Goal: Information Seeking & Learning: Check status

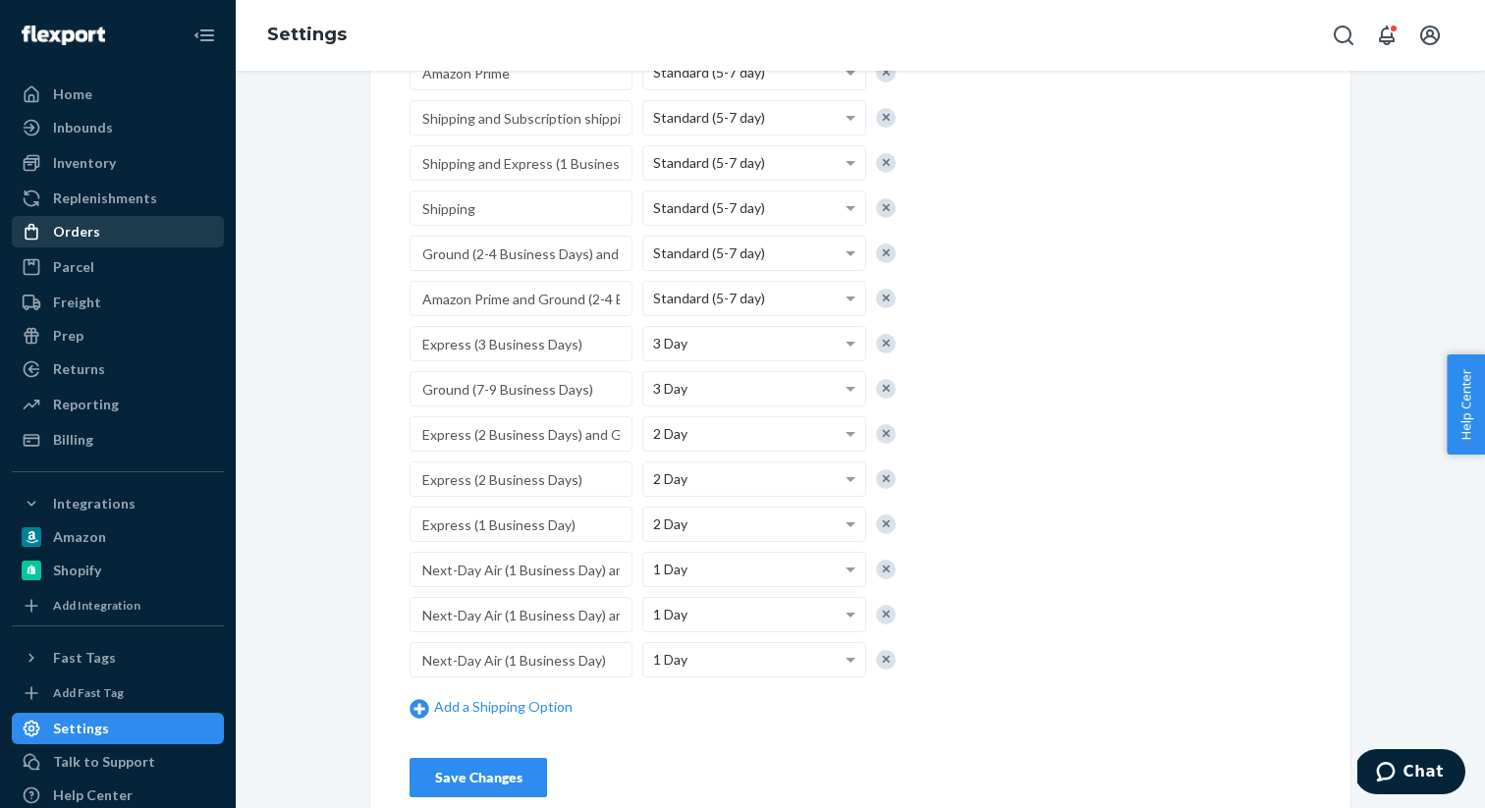
click at [94, 220] on div "Orders" at bounding box center [118, 231] width 208 height 27
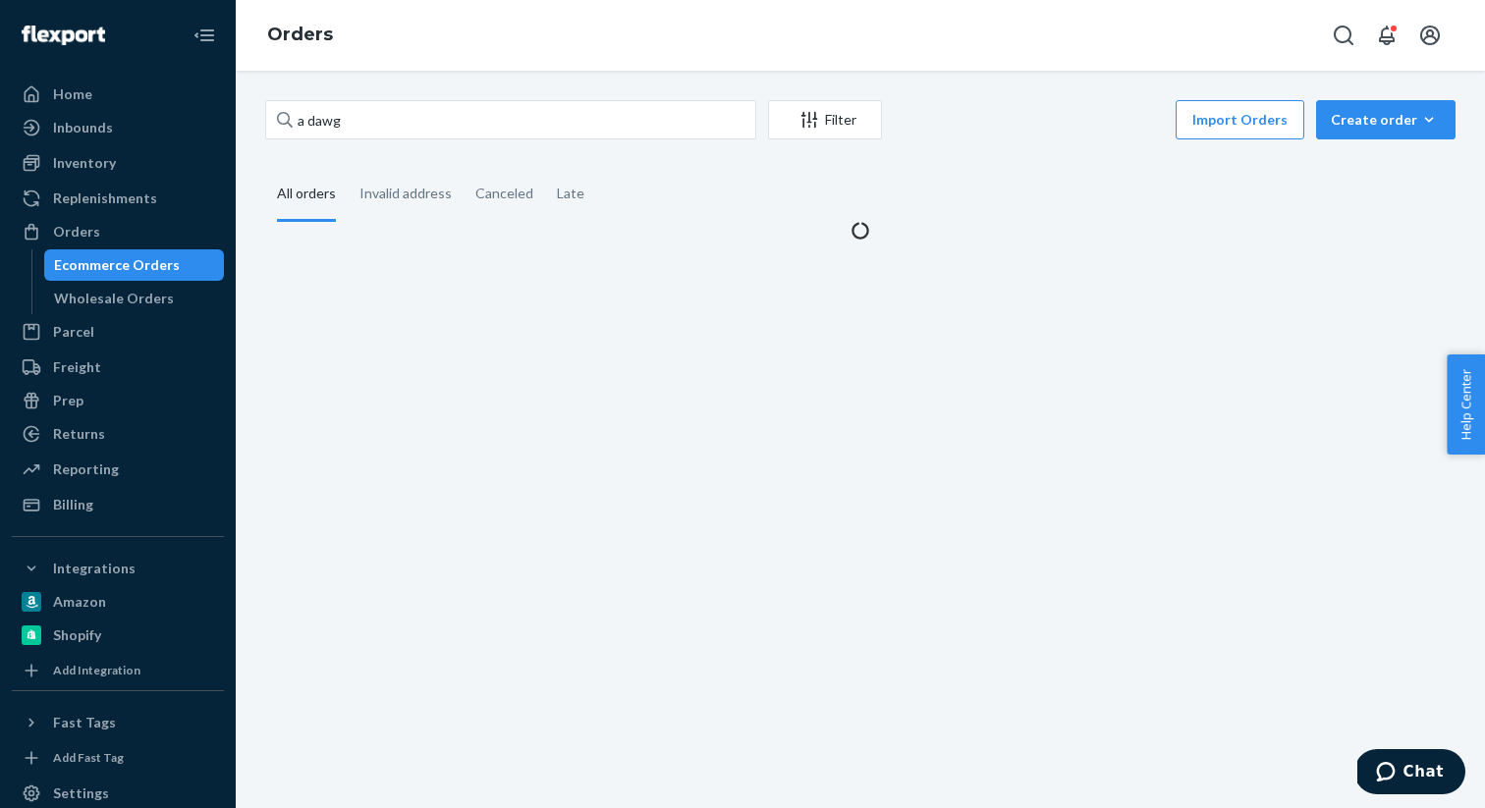
click at [396, 148] on div "a dawg Filter Import Orders Create order Ecommerce order Removal order All orde…" at bounding box center [860, 170] width 1220 height 140
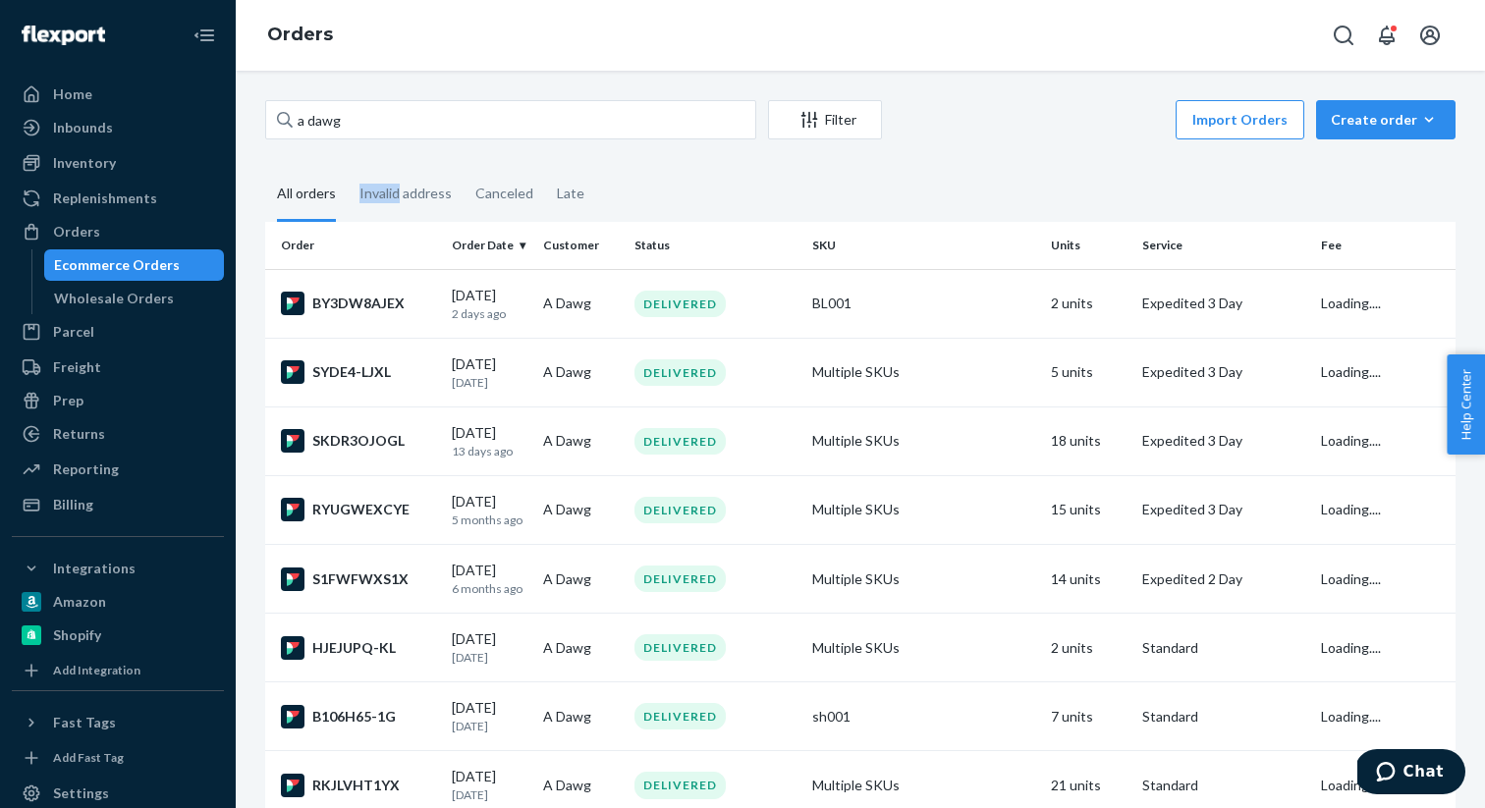
click at [396, 147] on div "a dawg Filter Import Orders Create order Ecommerce order Removal order All orde…" at bounding box center [860, 651] width 1220 height 1102
click at [399, 144] on div "a dawg Filter Import Orders Create order Ecommerce order Removal order All orde…" at bounding box center [860, 651] width 1220 height 1102
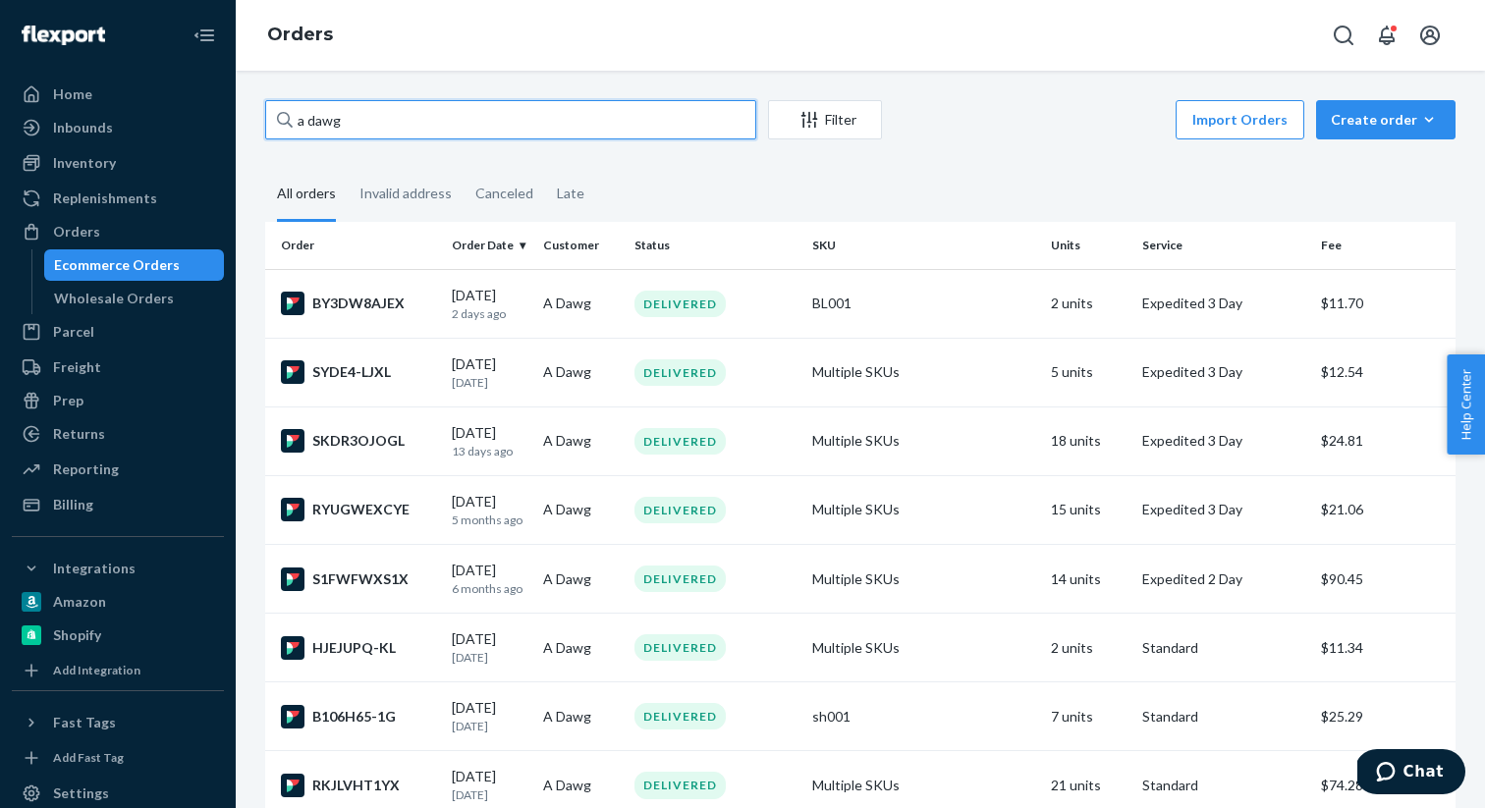
click at [405, 137] on input "a dawg" at bounding box center [510, 119] width 491 height 39
paste input "HL42079"
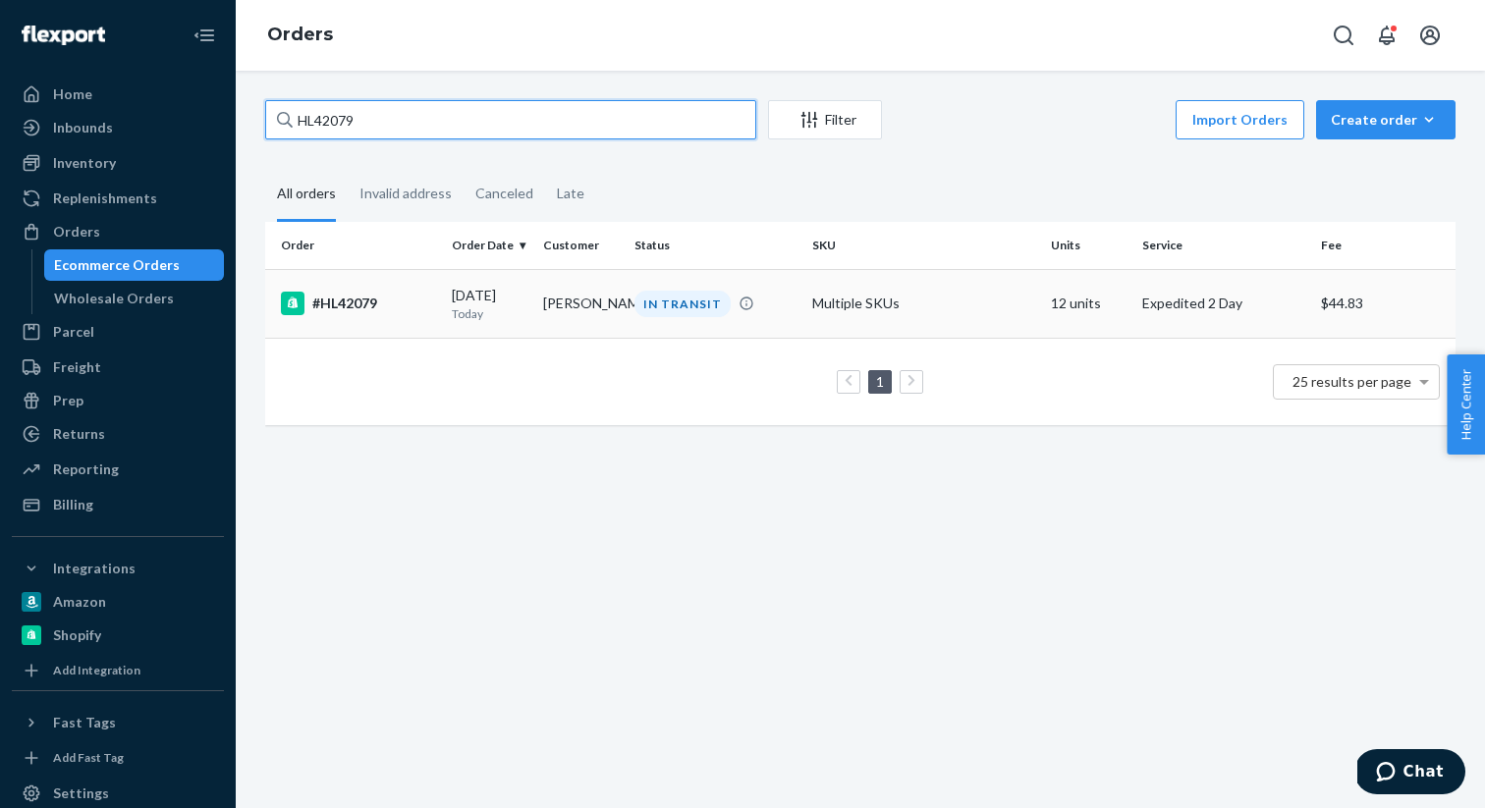
type input "HL42079"
click at [344, 305] on div "#HL42079" at bounding box center [358, 304] width 155 height 24
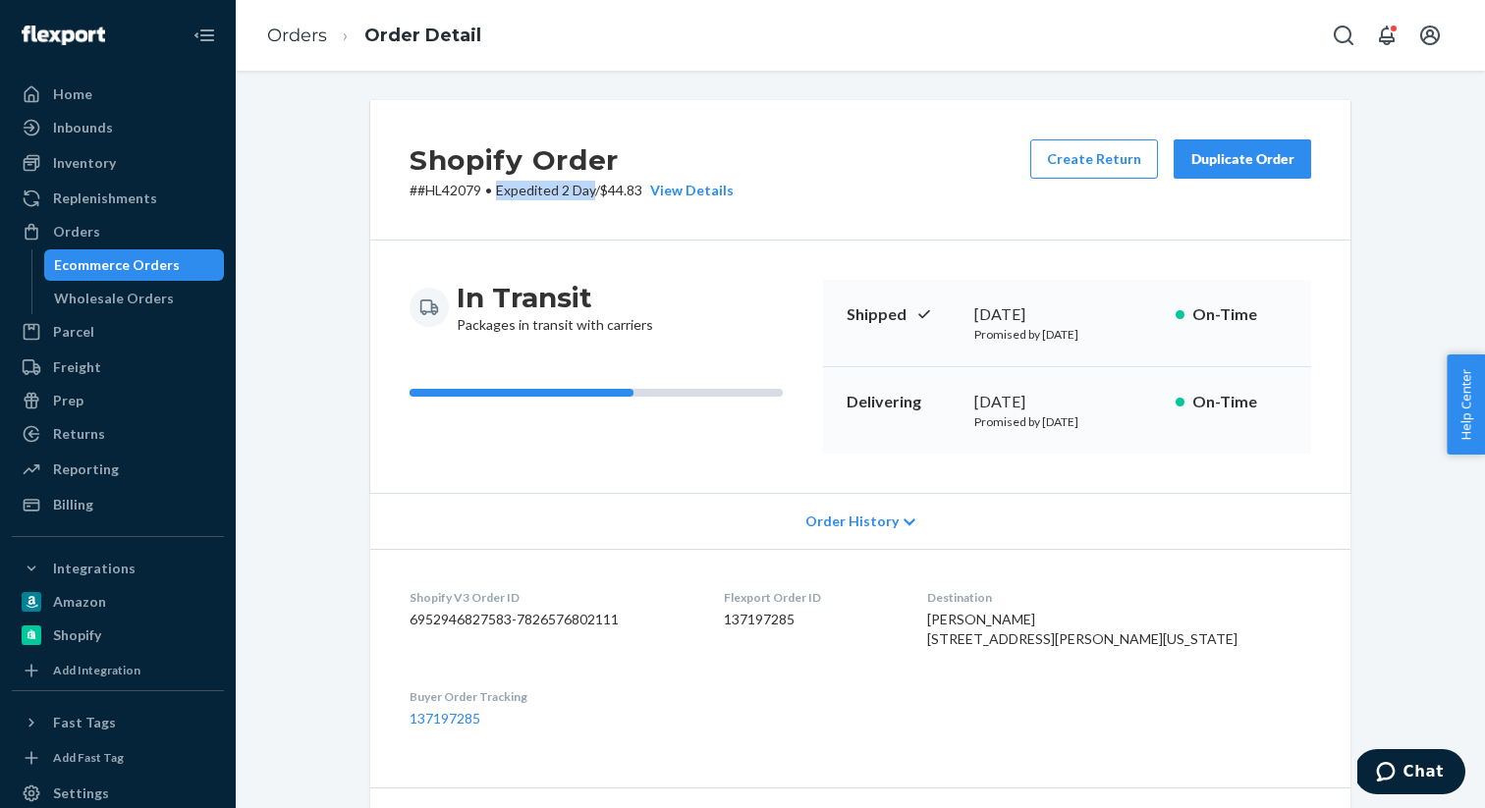
drag, startPoint x: 501, startPoint y: 191, endPoint x: 594, endPoint y: 191, distance: 93.3
click at [594, 191] on span "Expedited 2 Day" at bounding box center [545, 190] width 99 height 17
click at [628, 188] on p "# #HL42079 • Expedited 2 Day / $44.83 View Details" at bounding box center [572, 191] width 324 height 20
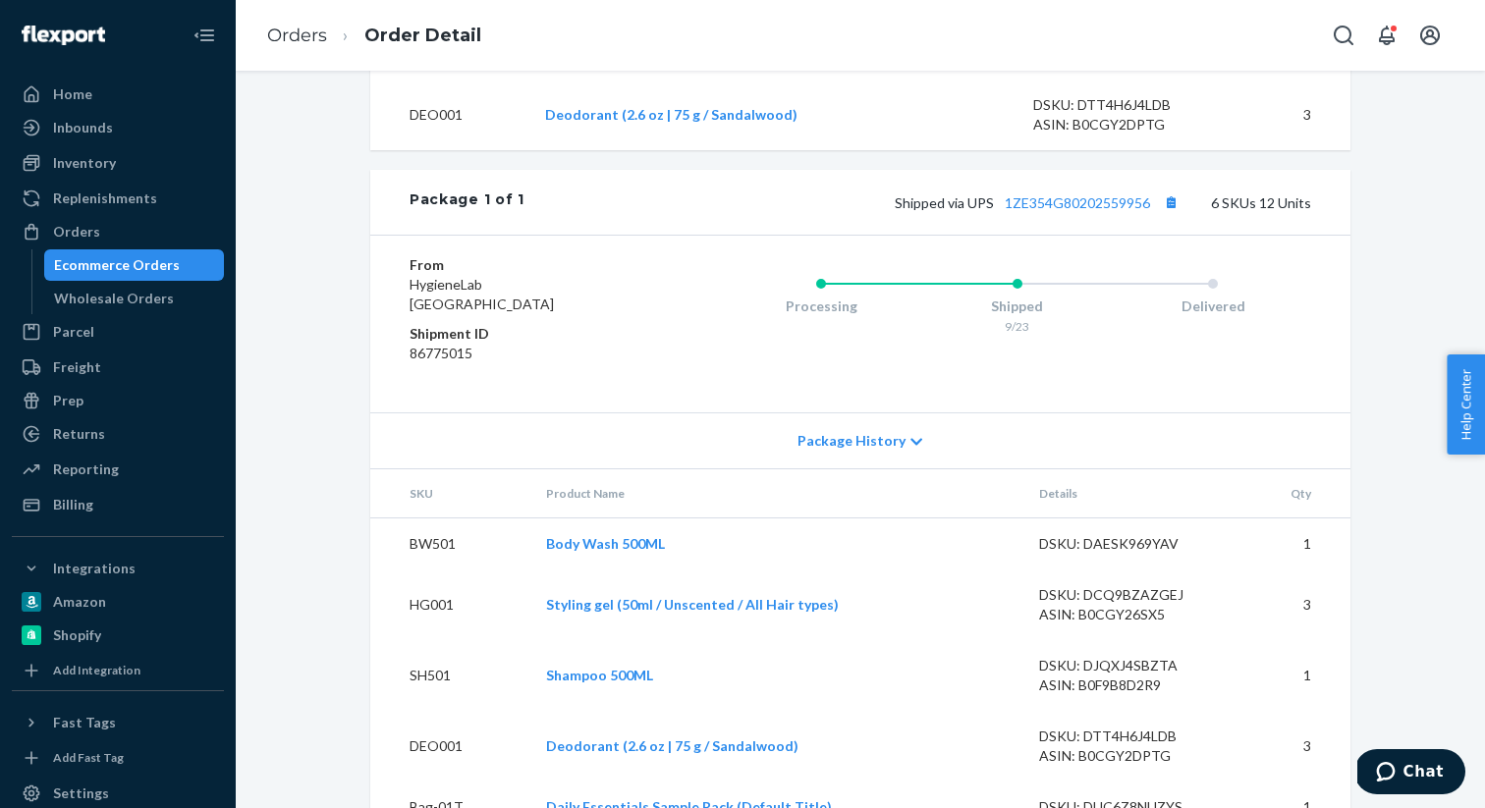
scroll to position [1253, 0]
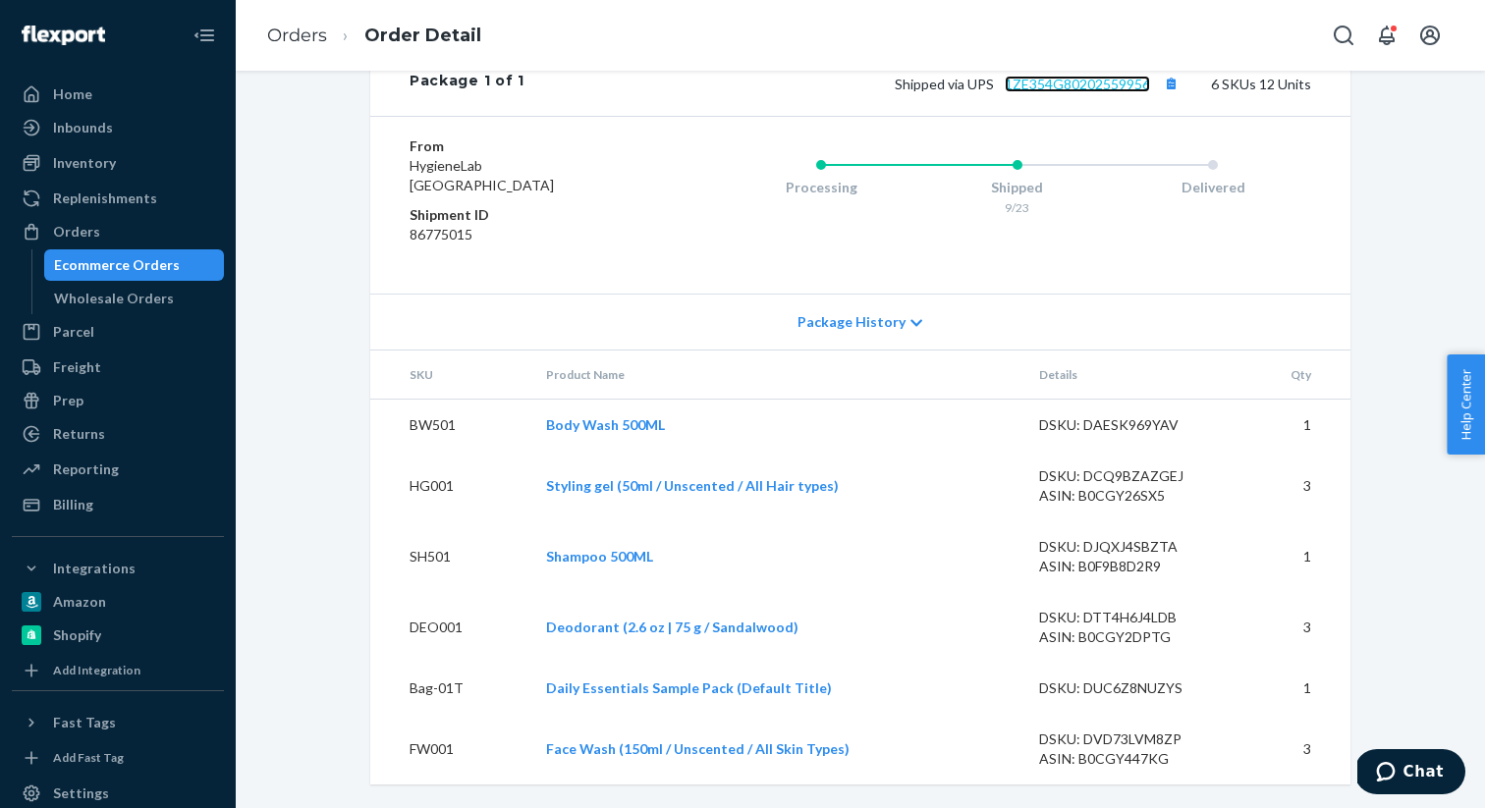
click at [1061, 81] on link "1ZE354G80202559956" at bounding box center [1077, 84] width 145 height 17
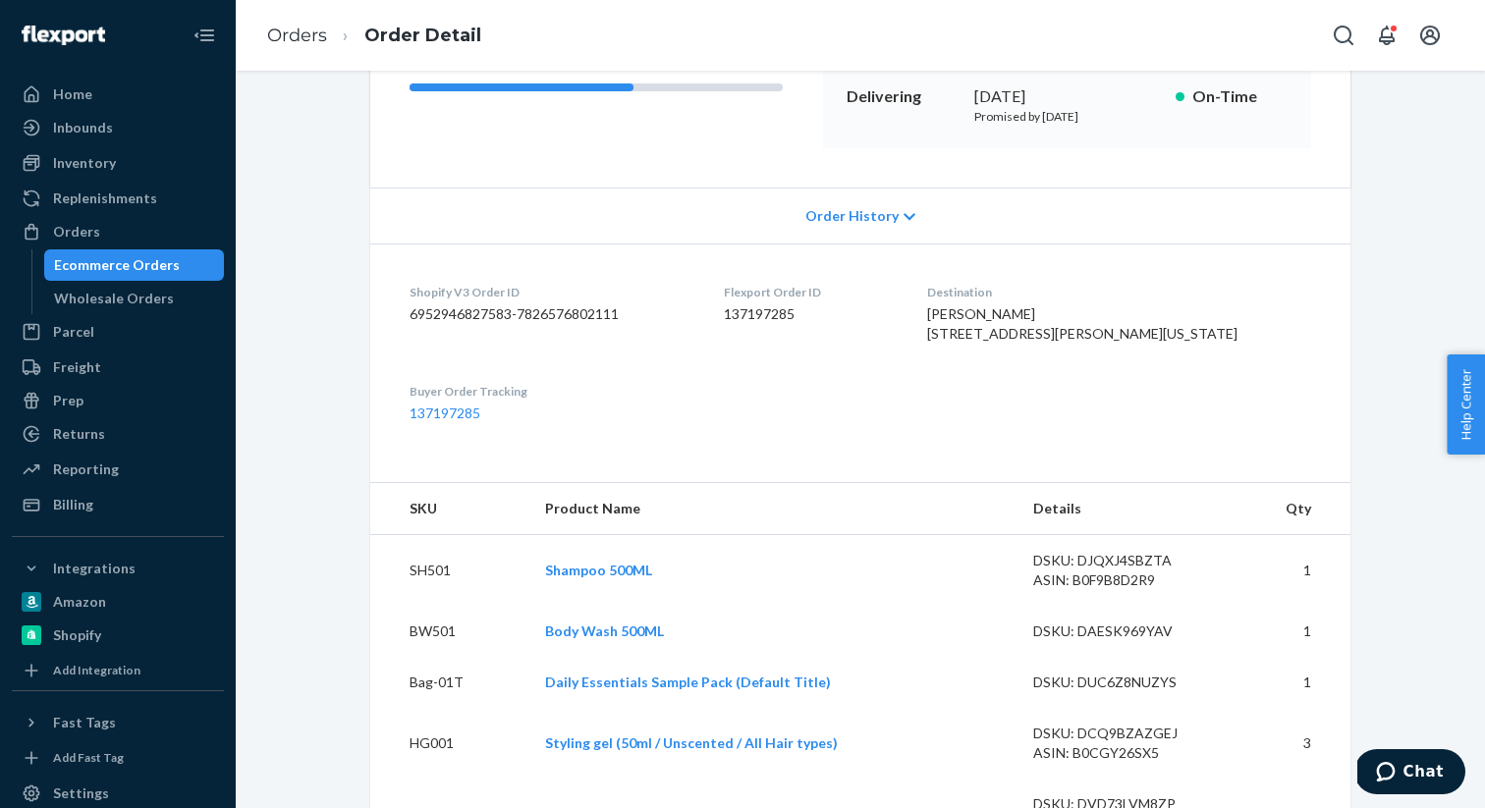
scroll to position [0, 0]
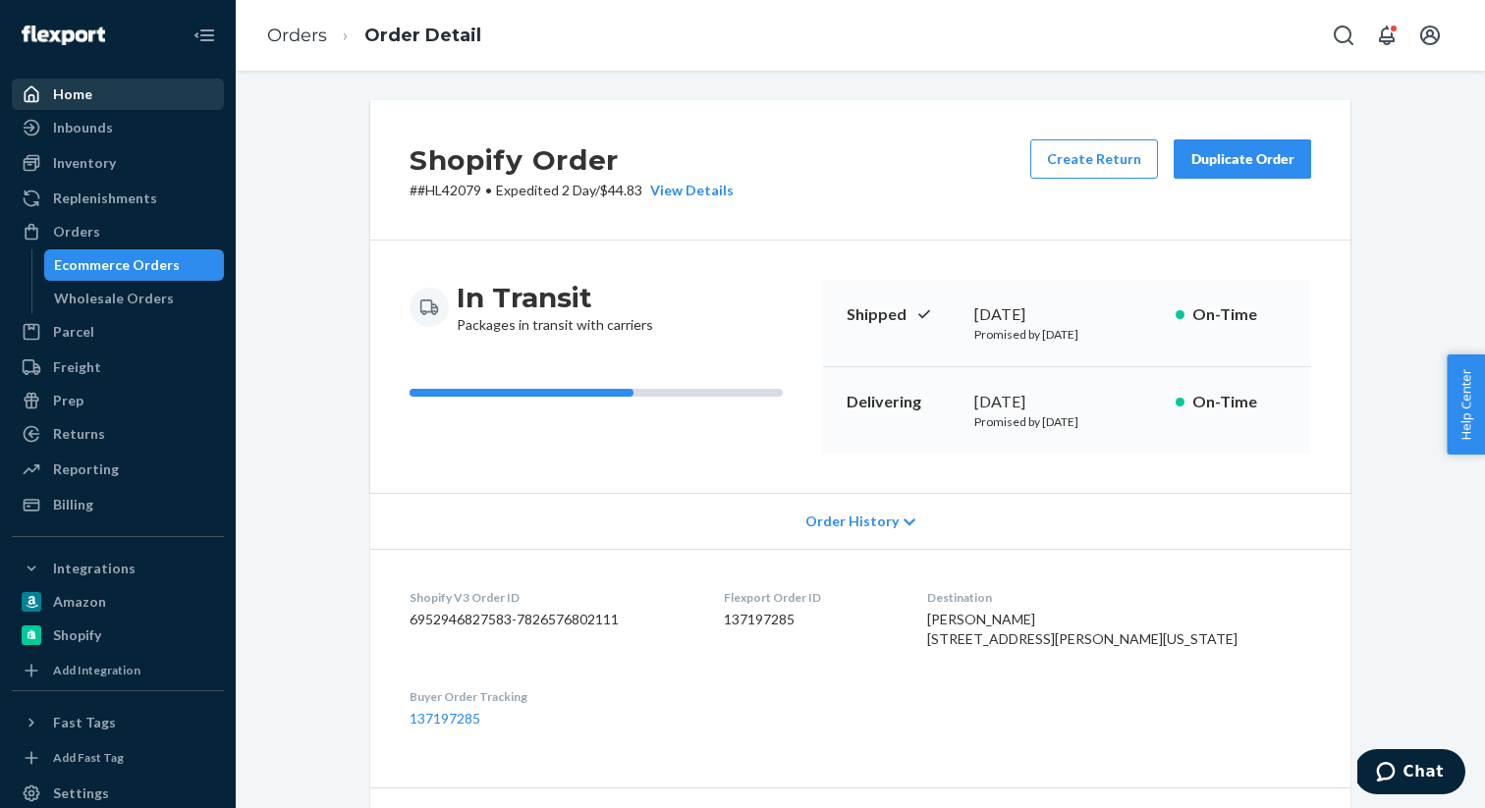
click at [136, 85] on div "Home" at bounding box center [118, 94] width 208 height 27
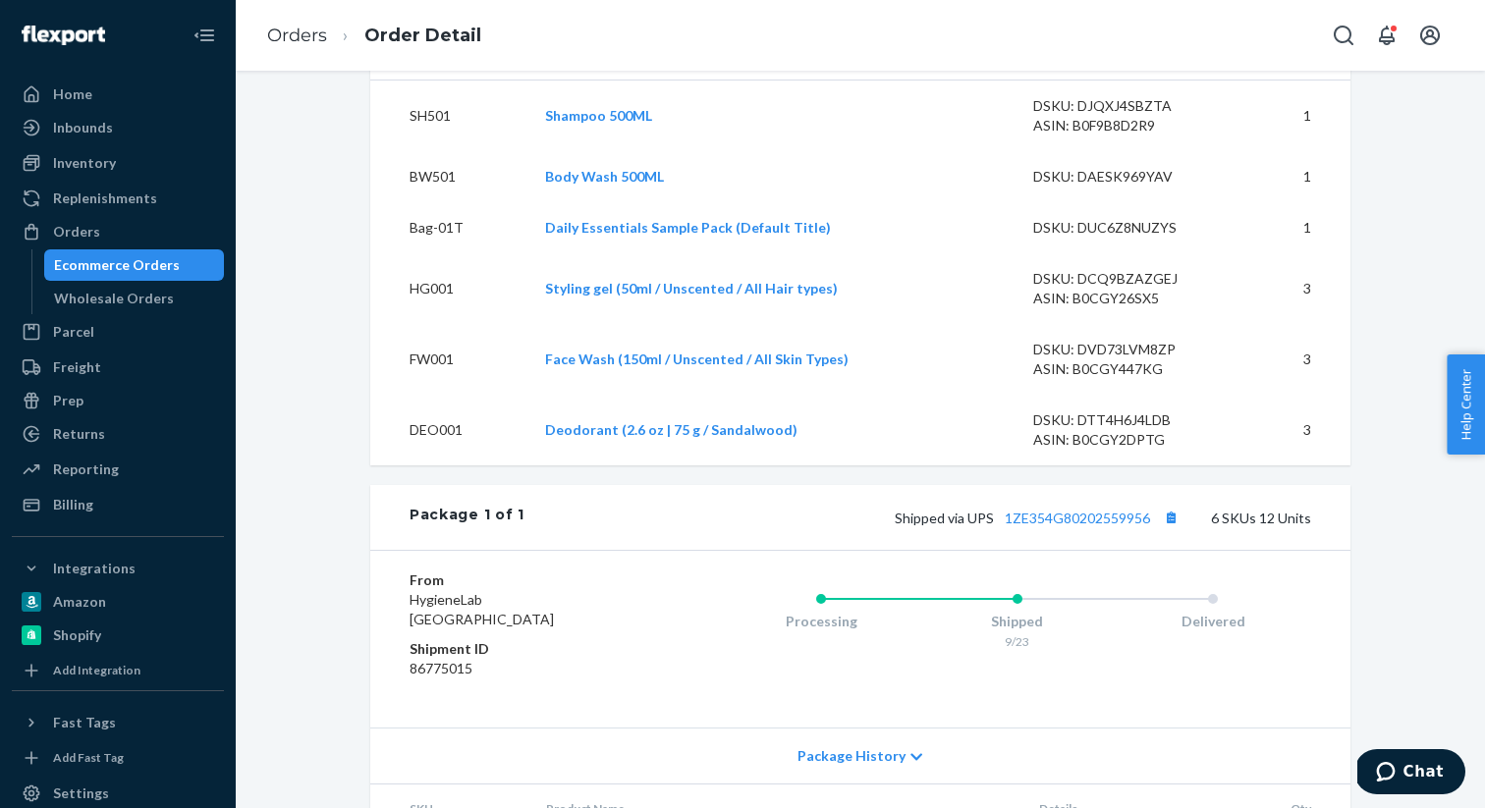
scroll to position [1048, 0]
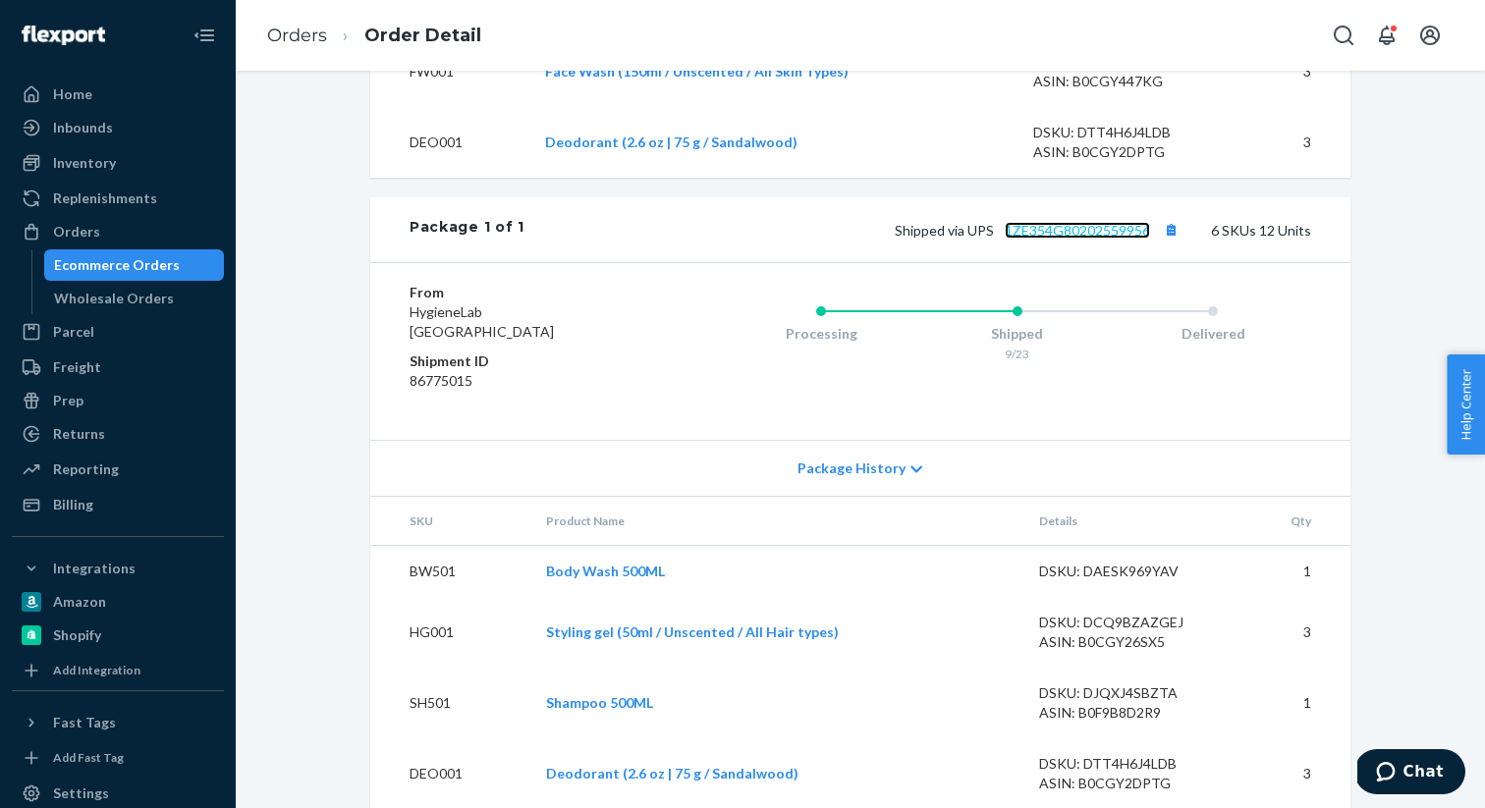
click at [1126, 239] on link "1ZE354G80202559956" at bounding box center [1077, 230] width 145 height 17
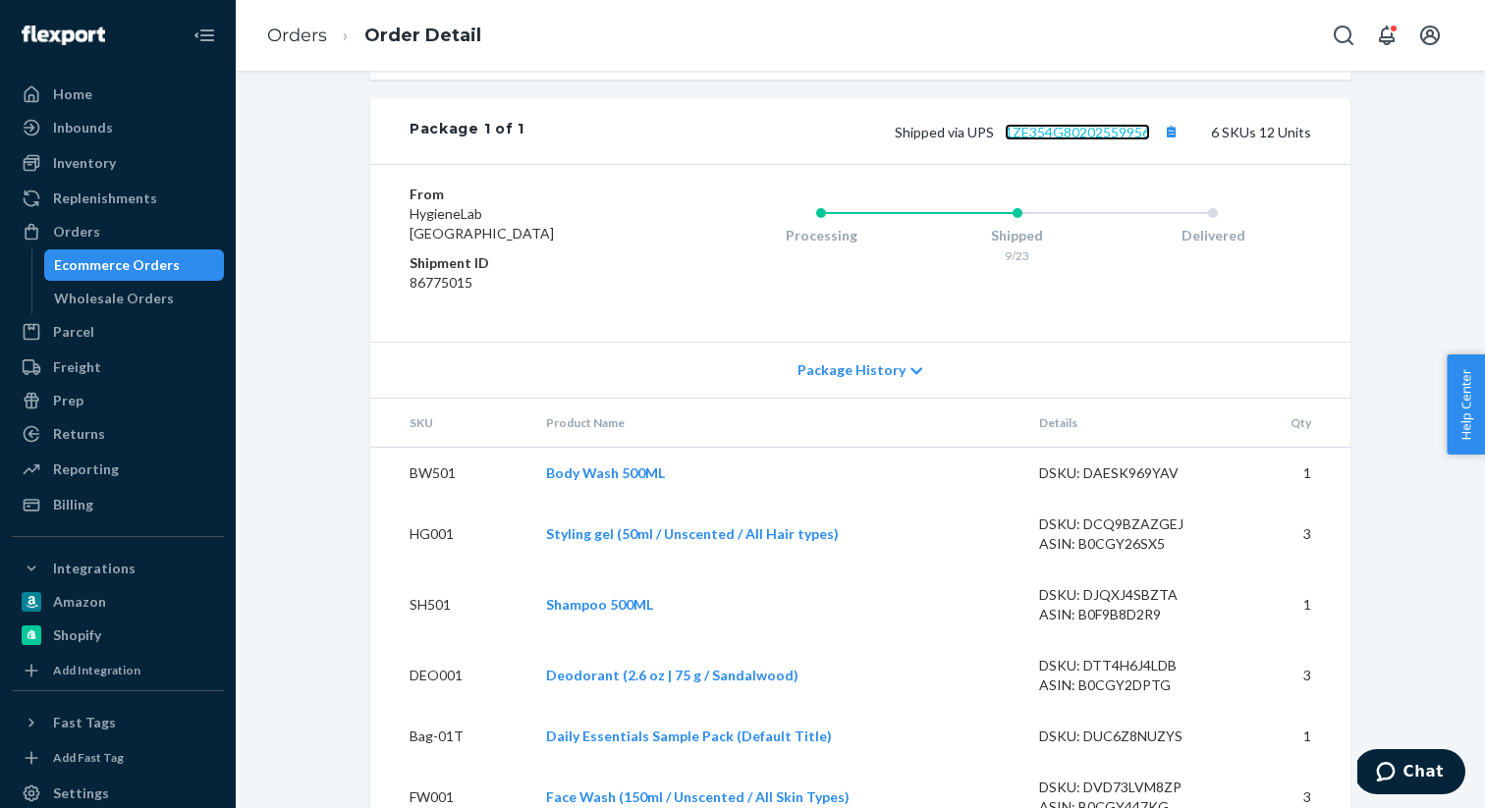
scroll to position [1253, 0]
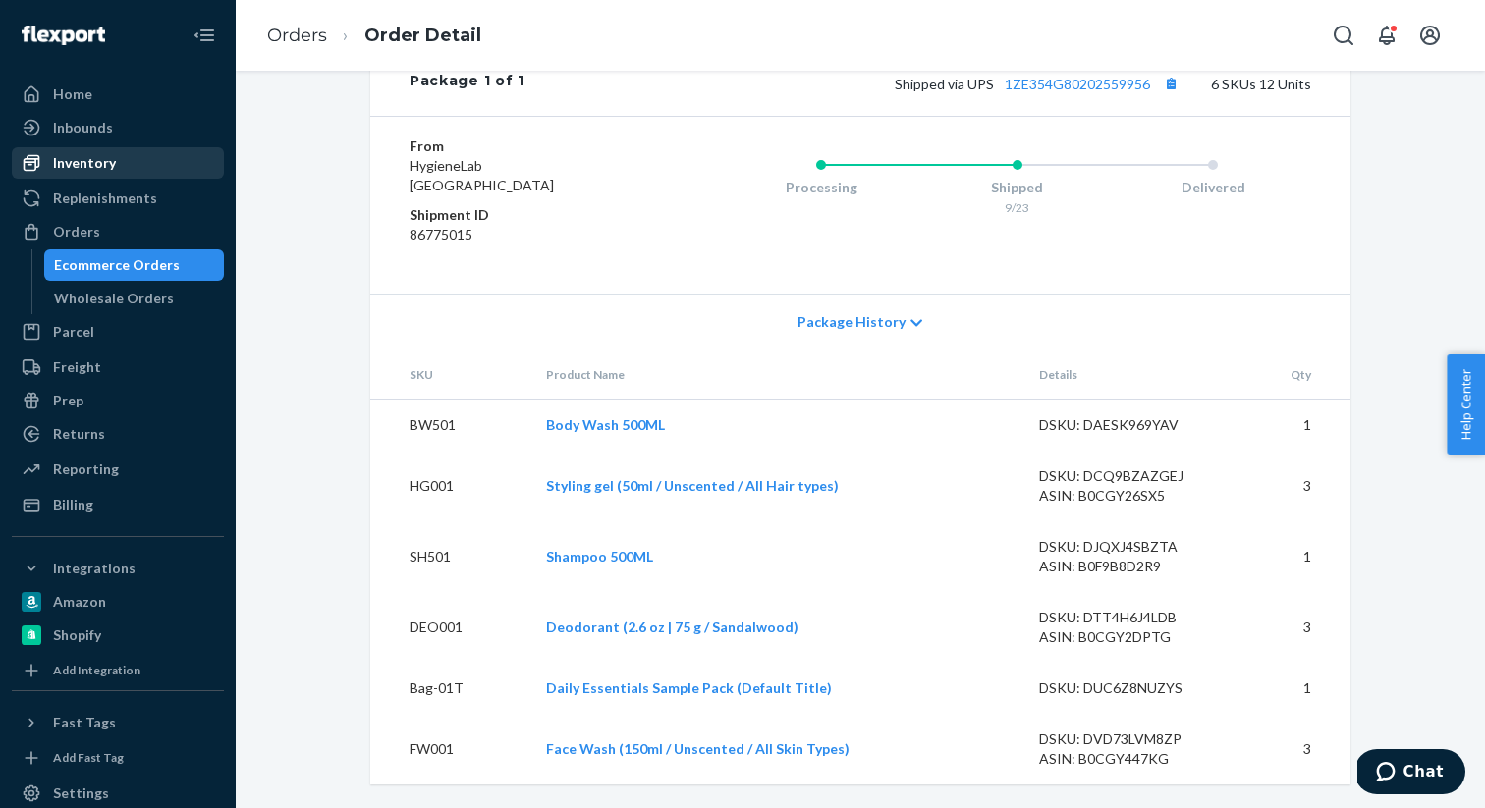
click at [119, 147] on link "Inventory" at bounding box center [118, 162] width 212 height 31
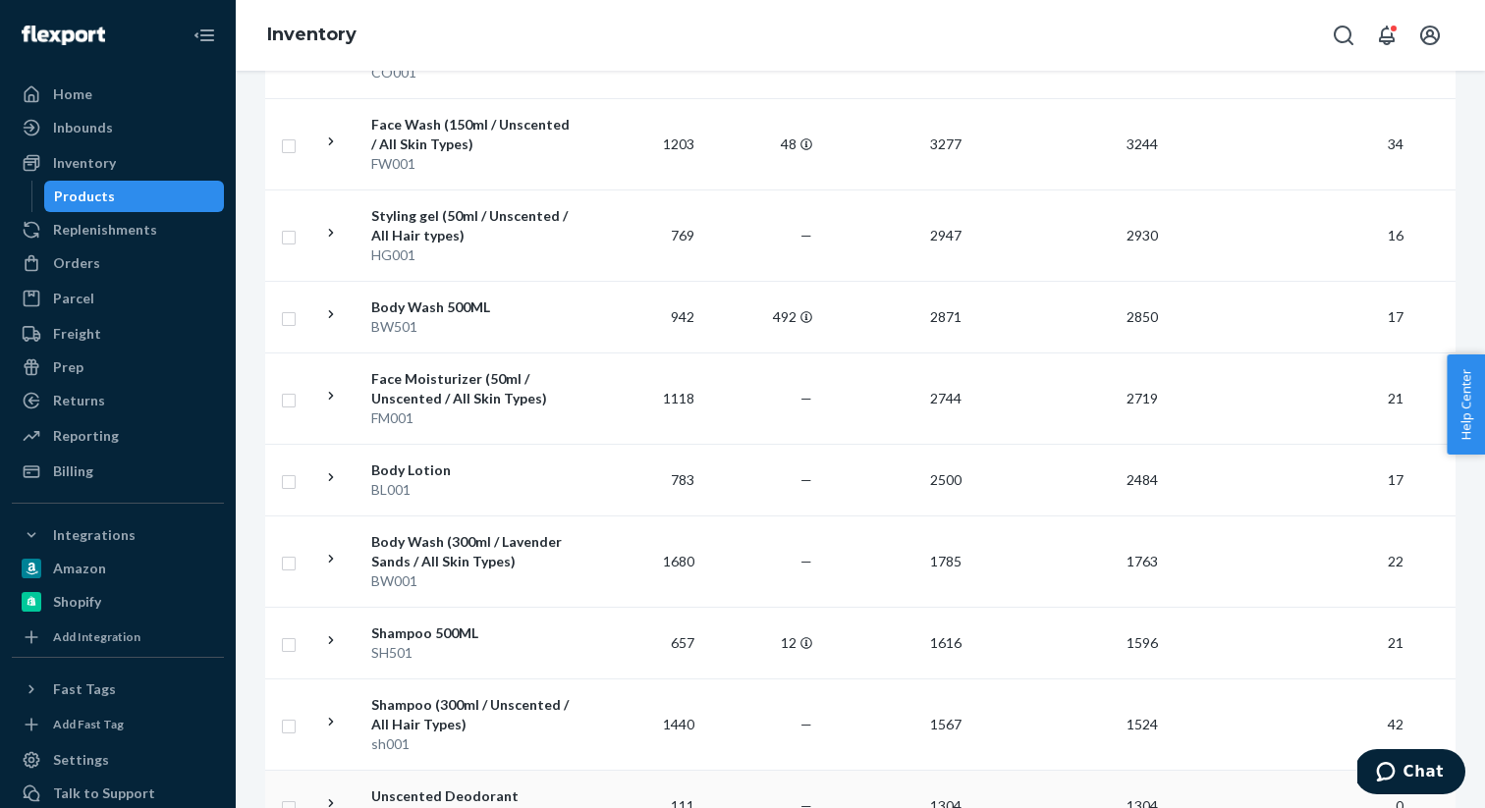
scroll to position [876, 0]
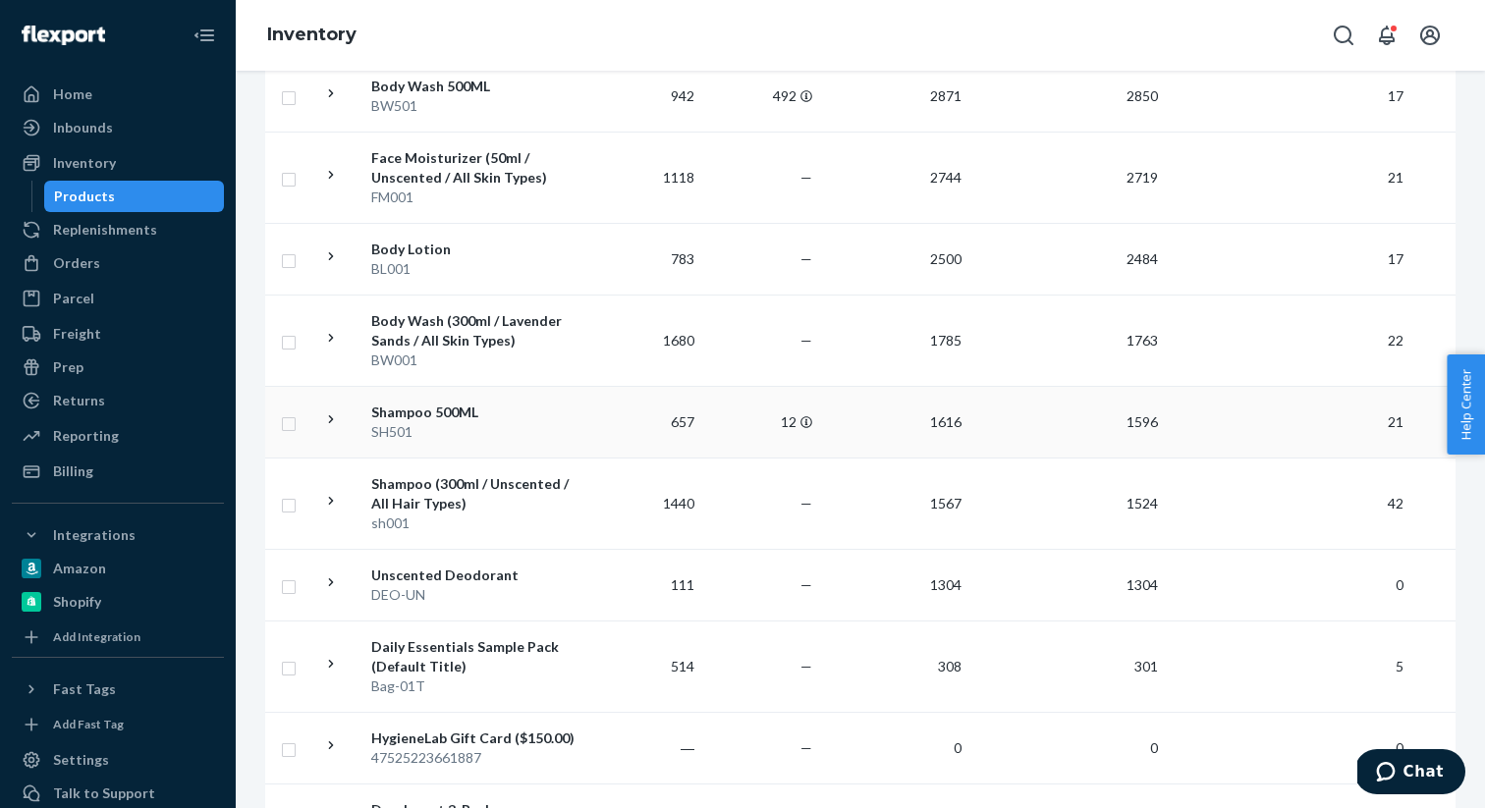
click at [476, 422] on div "SH501" at bounding box center [473, 432] width 205 height 20
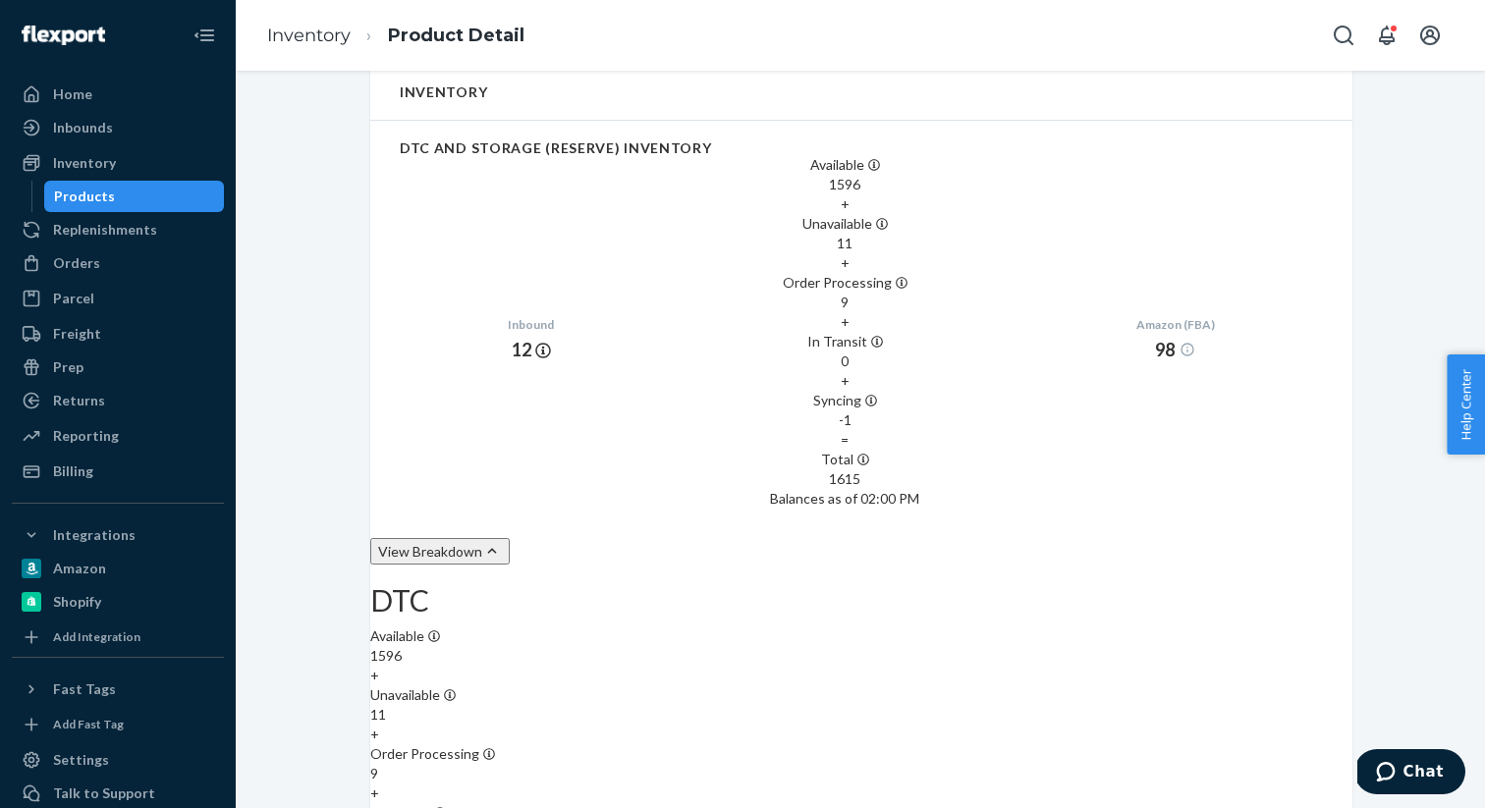
scroll to position [792, 0]
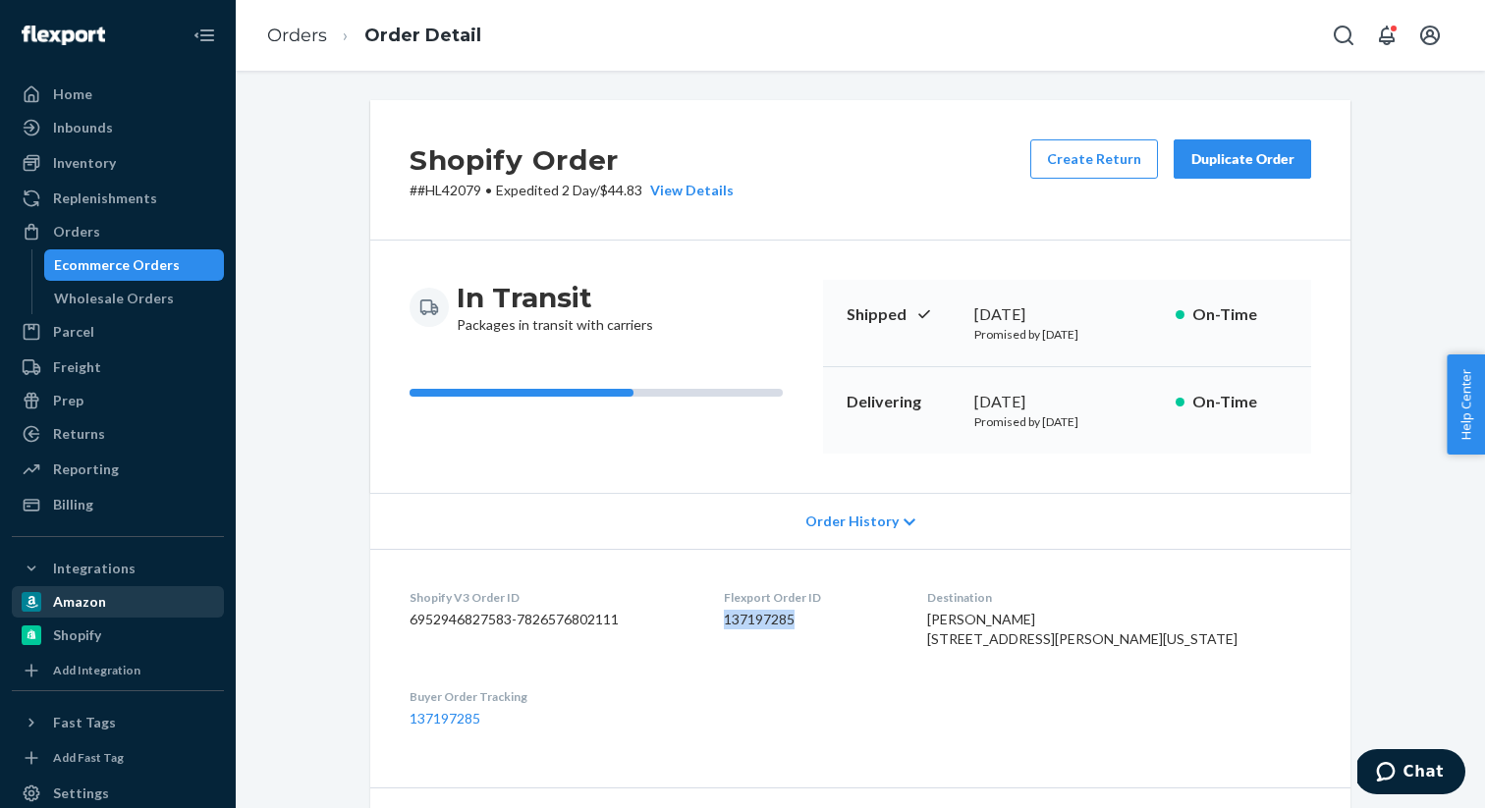
scroll to position [125, 0]
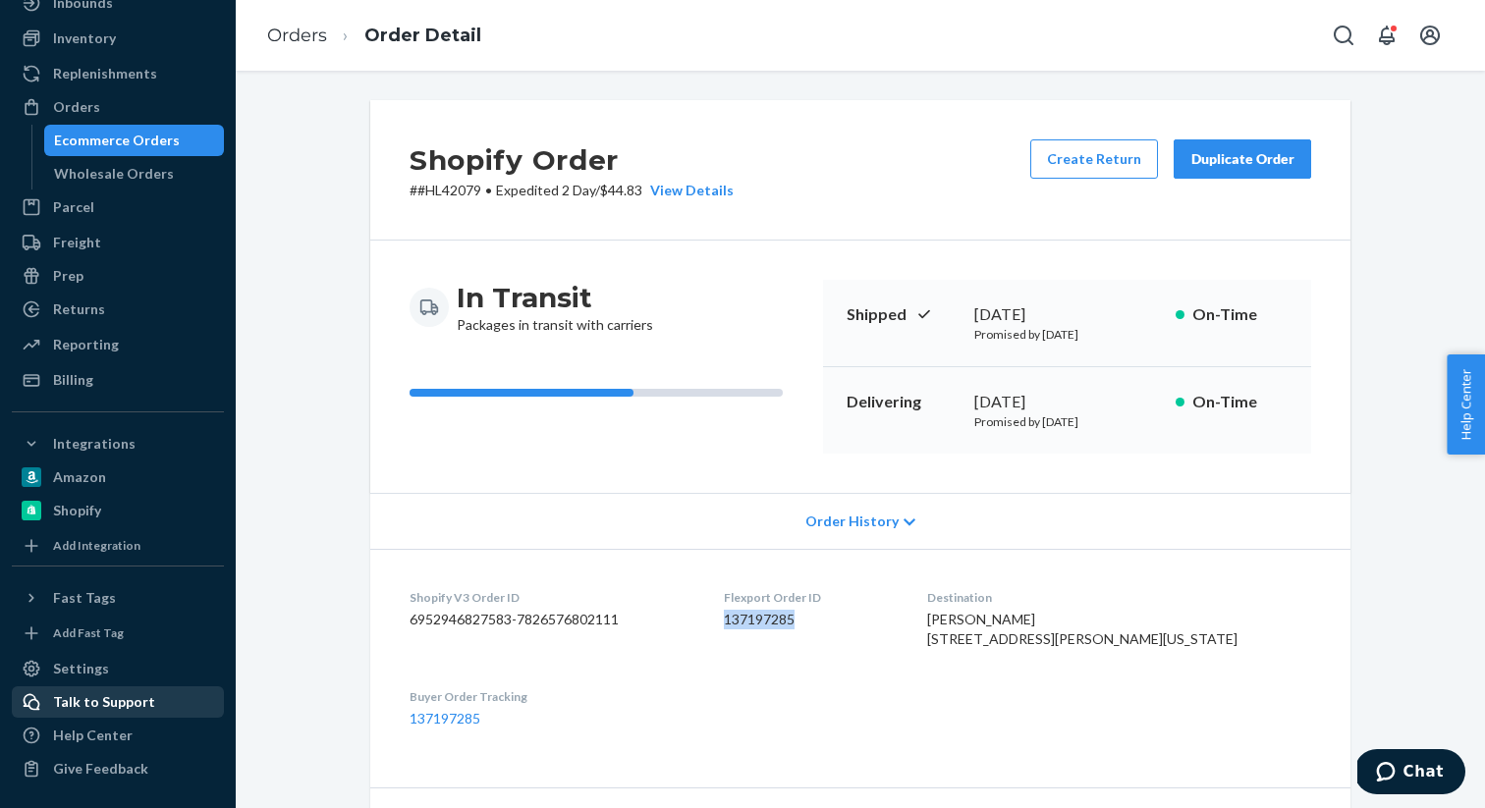
click at [77, 692] on div "Talk to Support" at bounding box center [104, 702] width 102 height 20
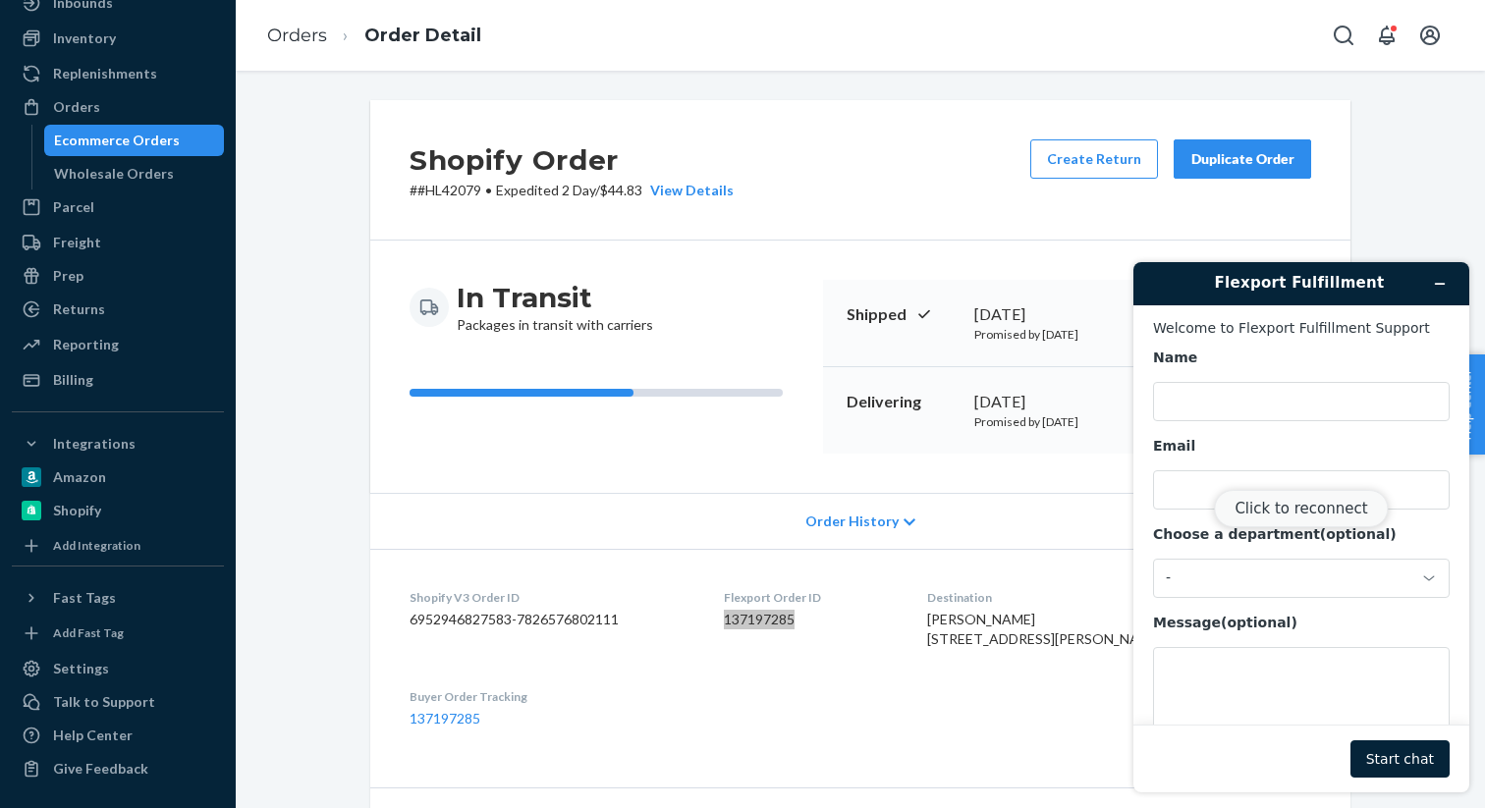
click at [1307, 513] on button "Click to reconnect" at bounding box center [1301, 508] width 174 height 37
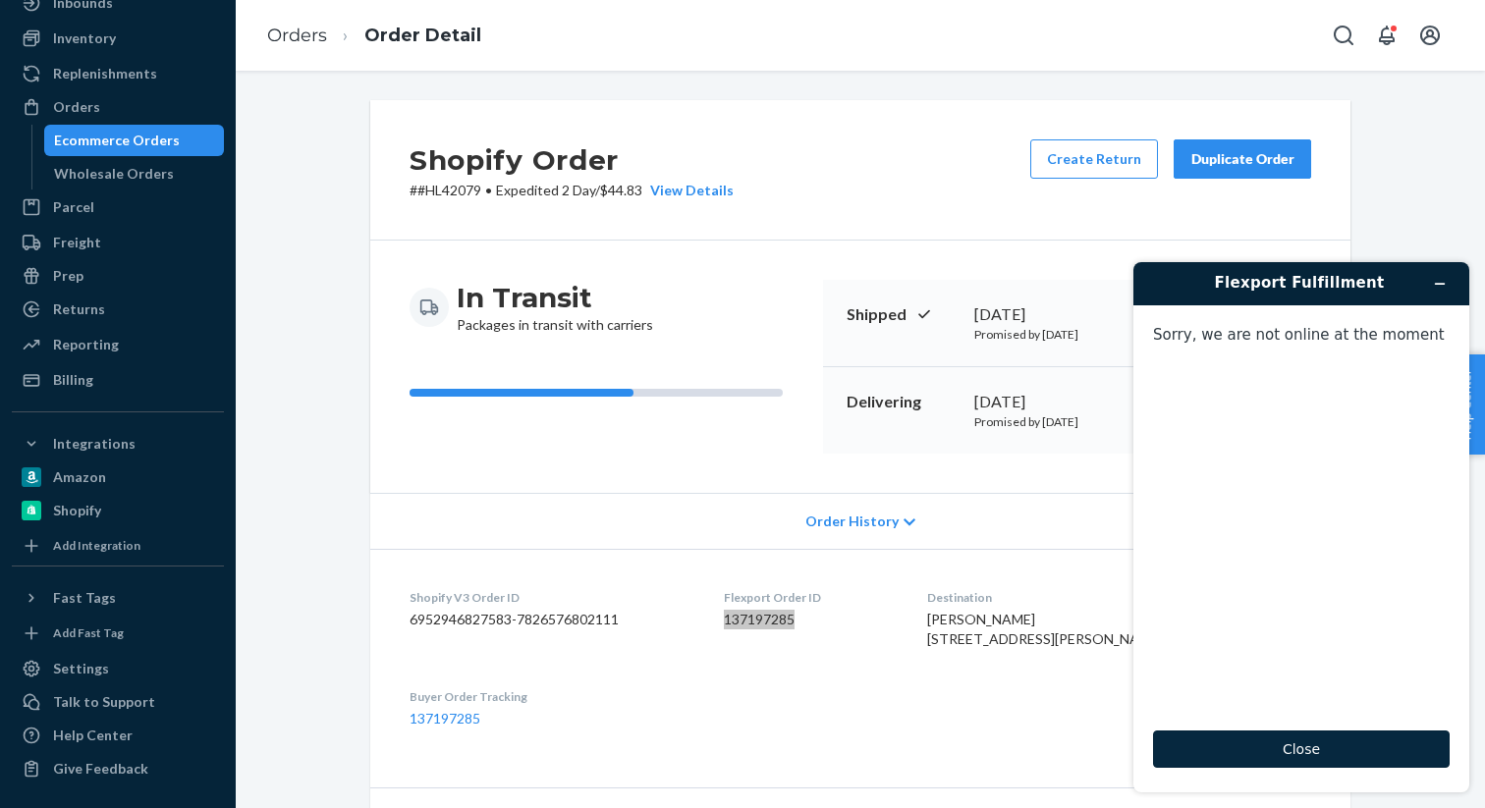
click at [1334, 736] on button "Close" at bounding box center [1301, 749] width 297 height 37
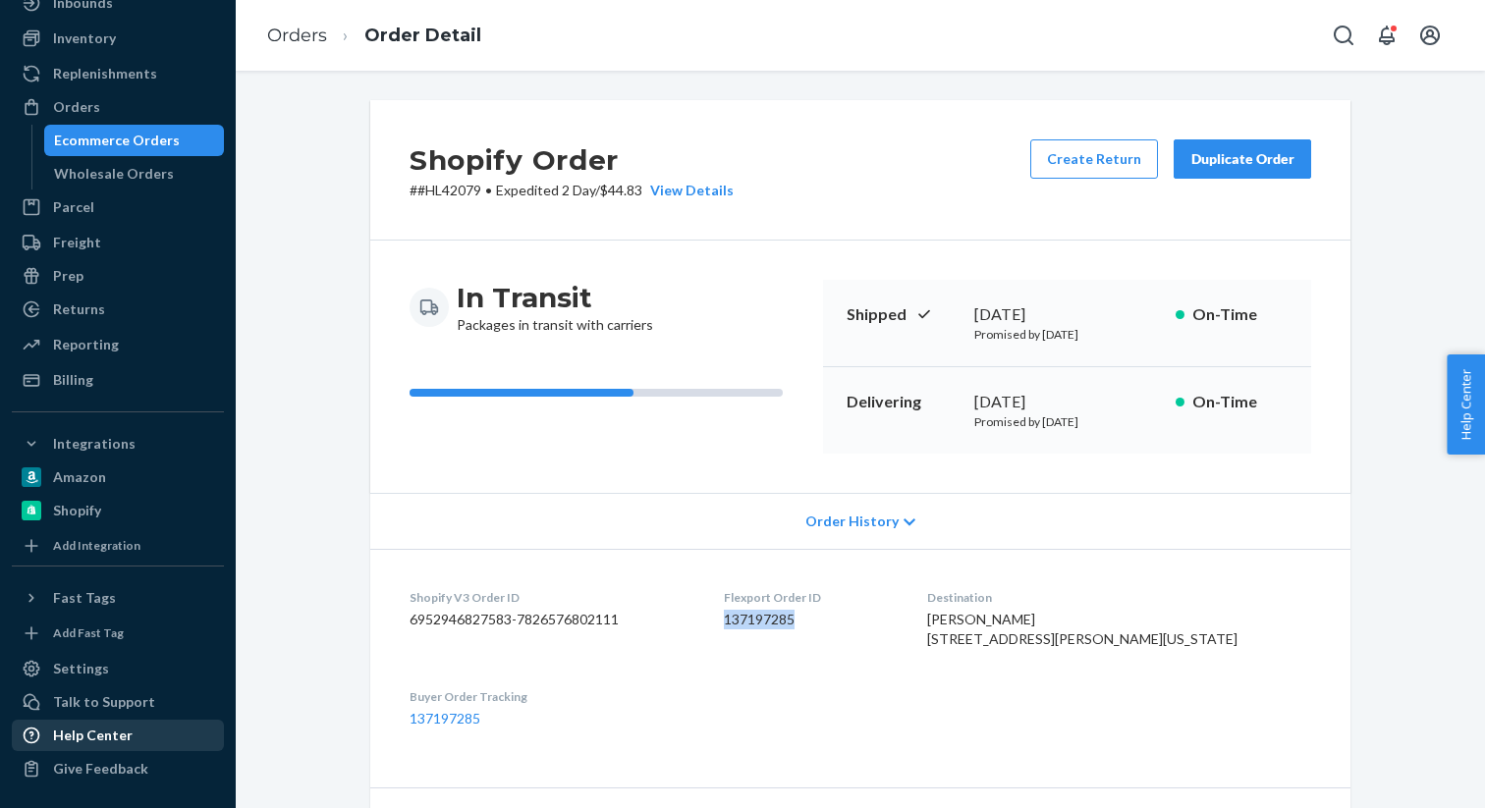
click at [103, 742] on div "Help Center" at bounding box center [93, 736] width 80 height 20
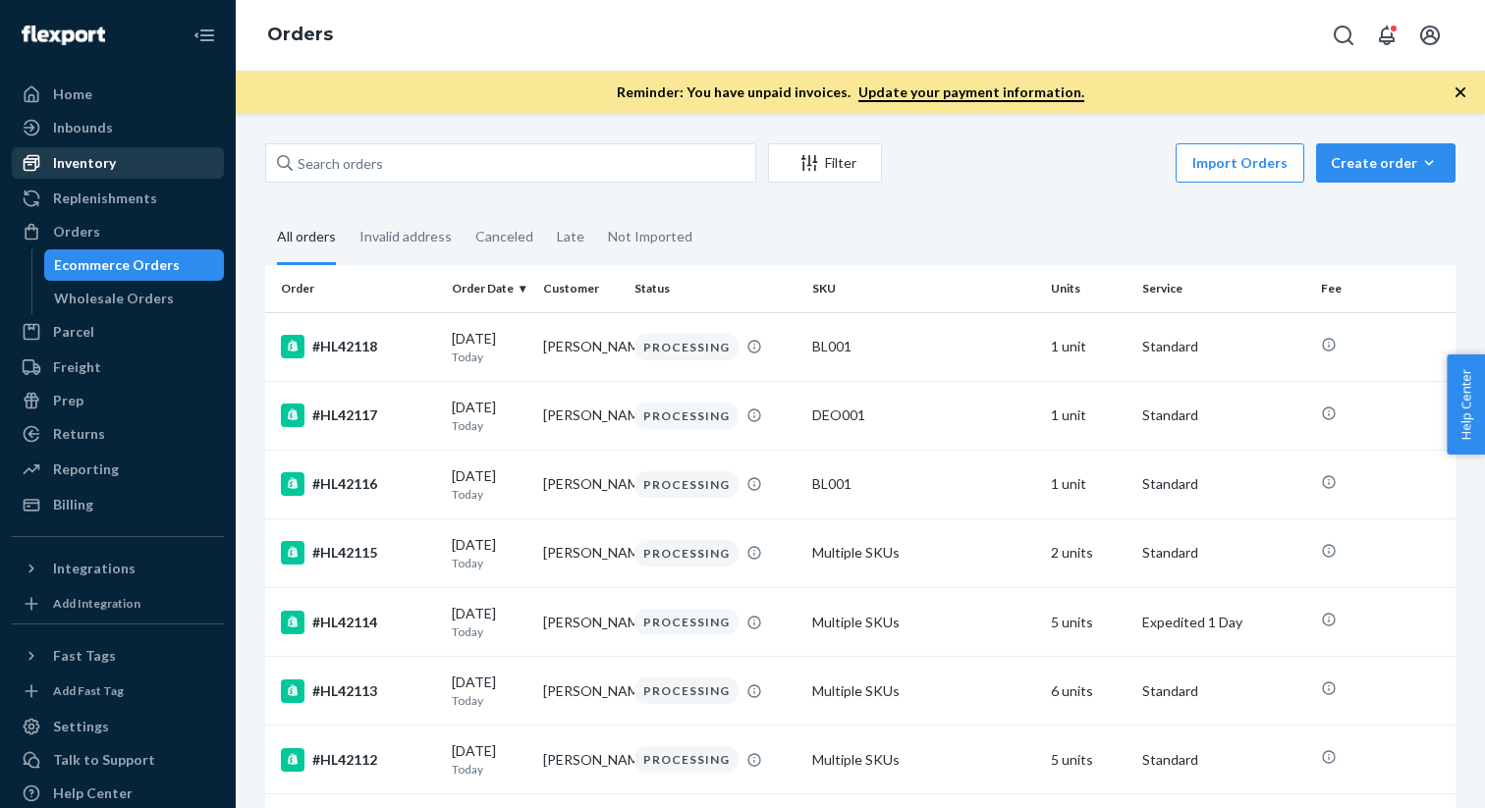
click at [82, 168] on div "Inventory" at bounding box center [84, 163] width 63 height 20
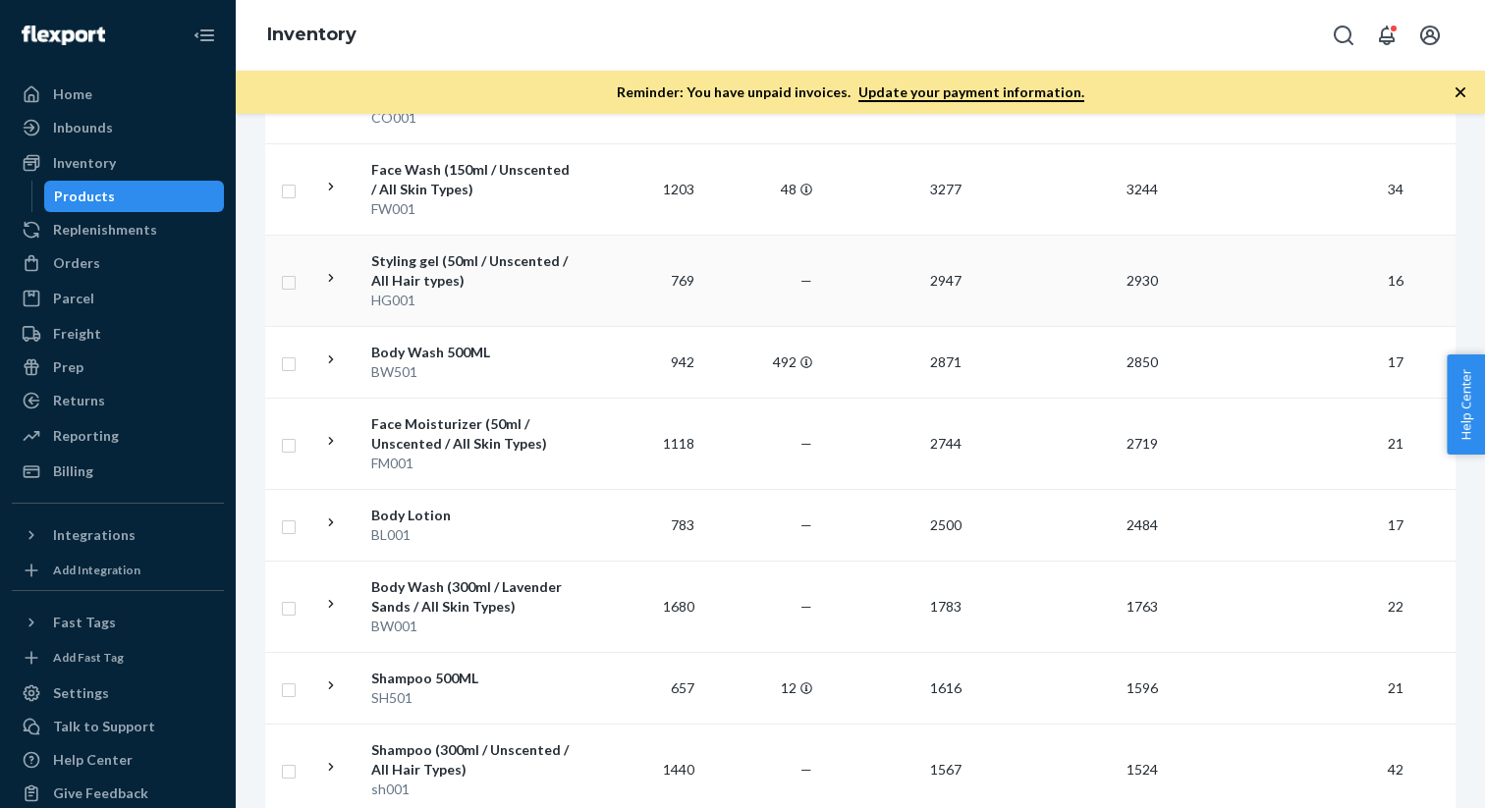
scroll to position [666, 0]
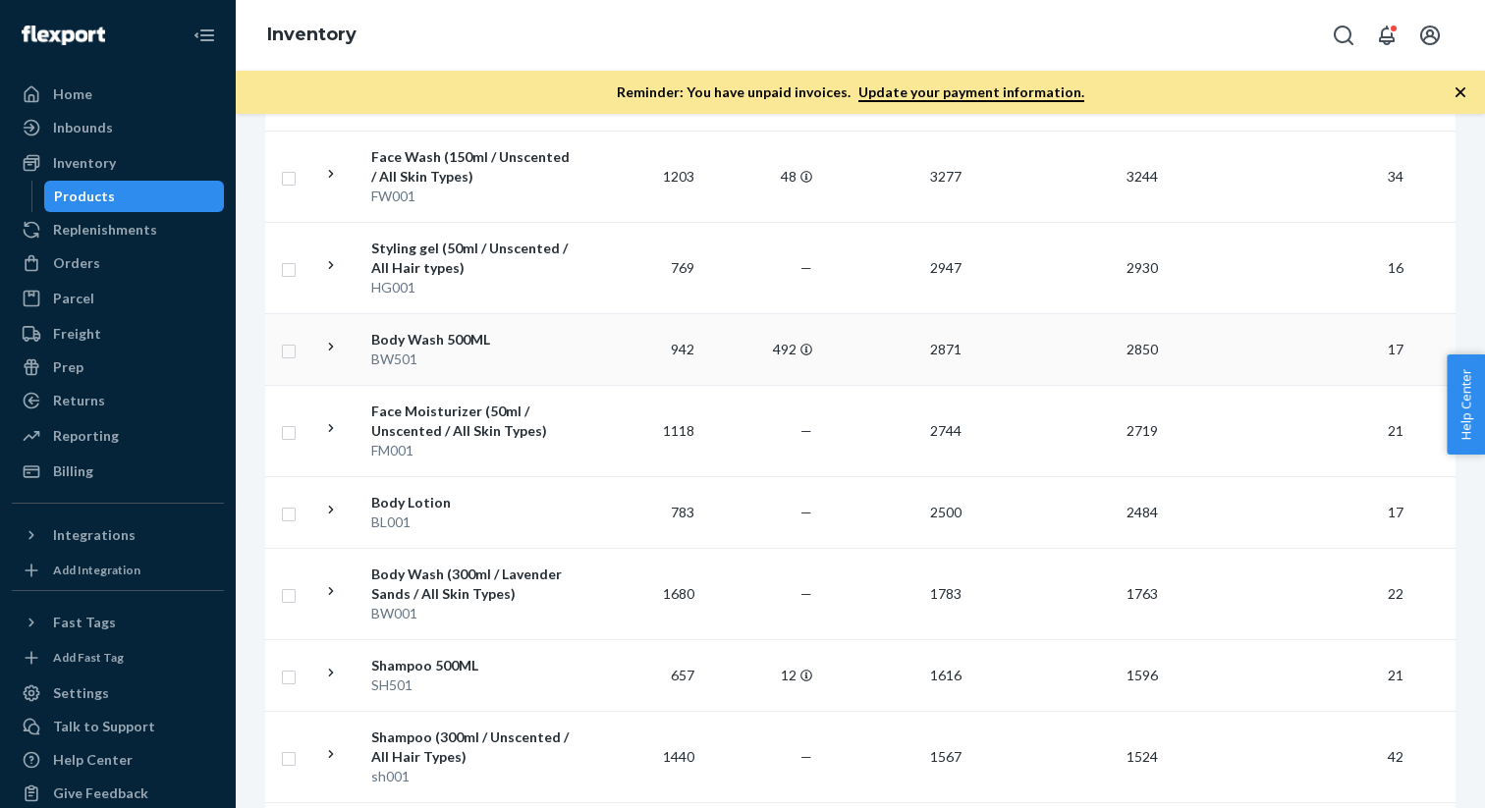
click at [448, 333] on div "Body Wash 500ML" at bounding box center [473, 340] width 205 height 20
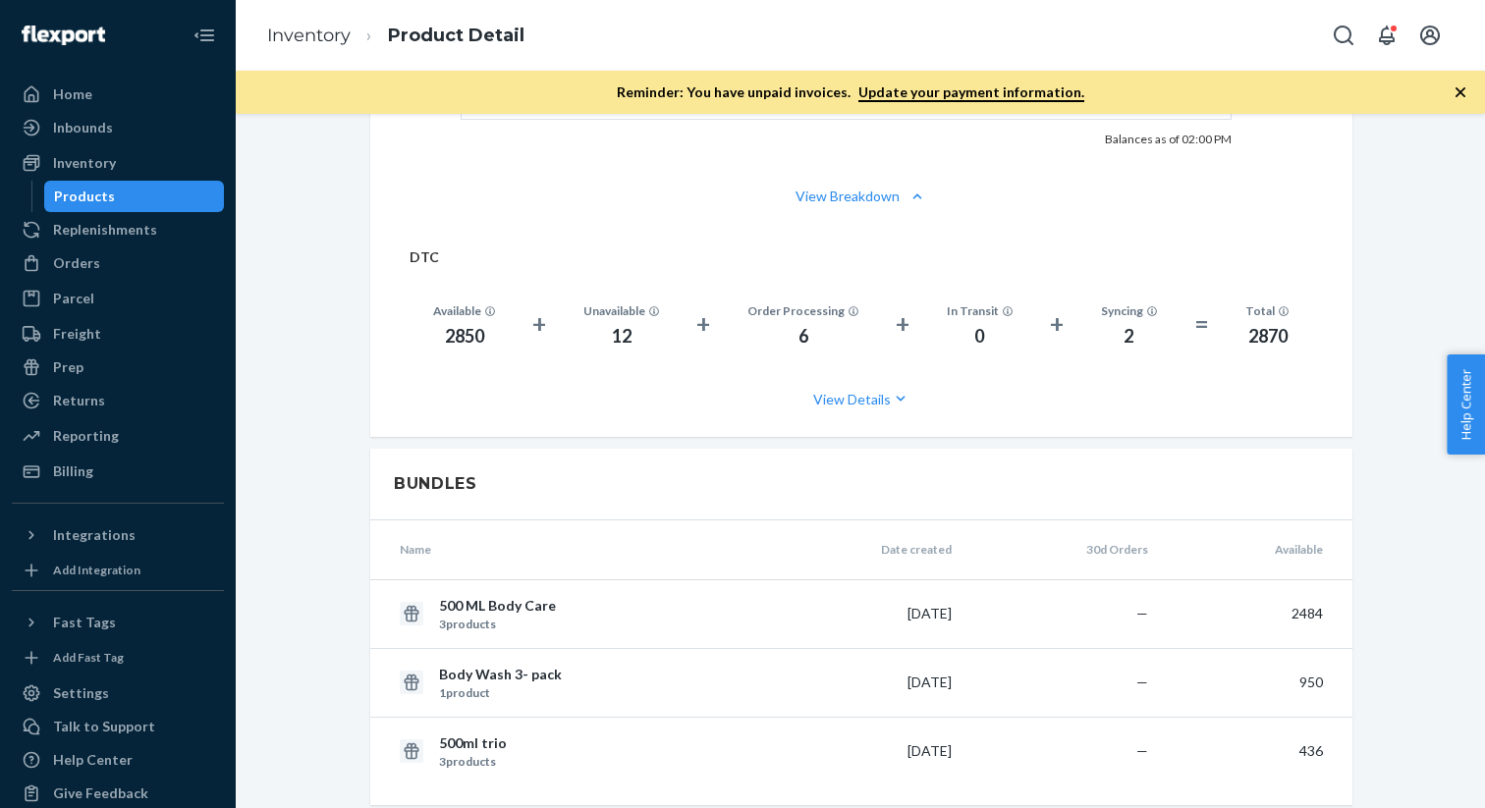
scroll to position [1292, 0]
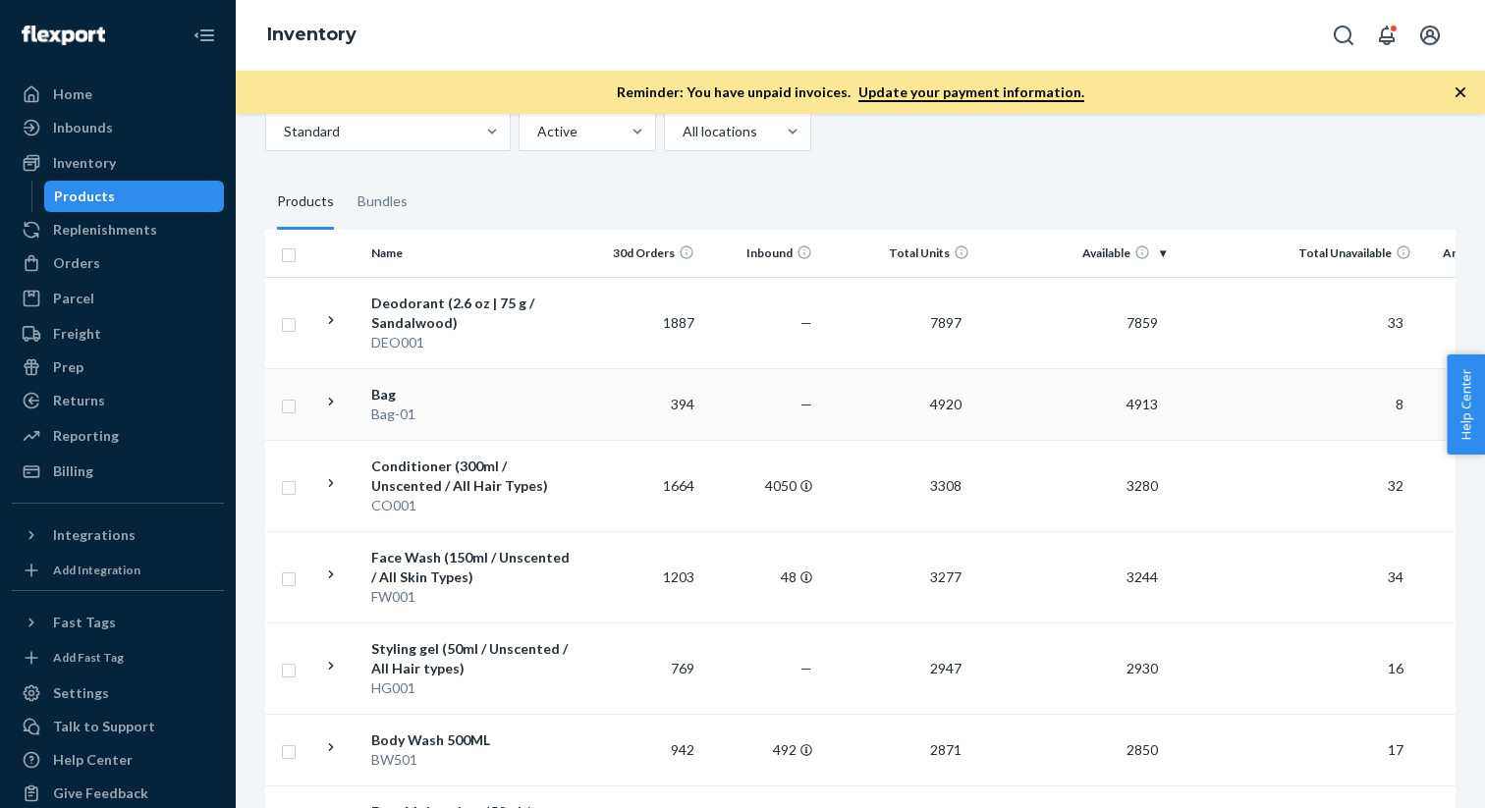
scroll to position [283, 0]
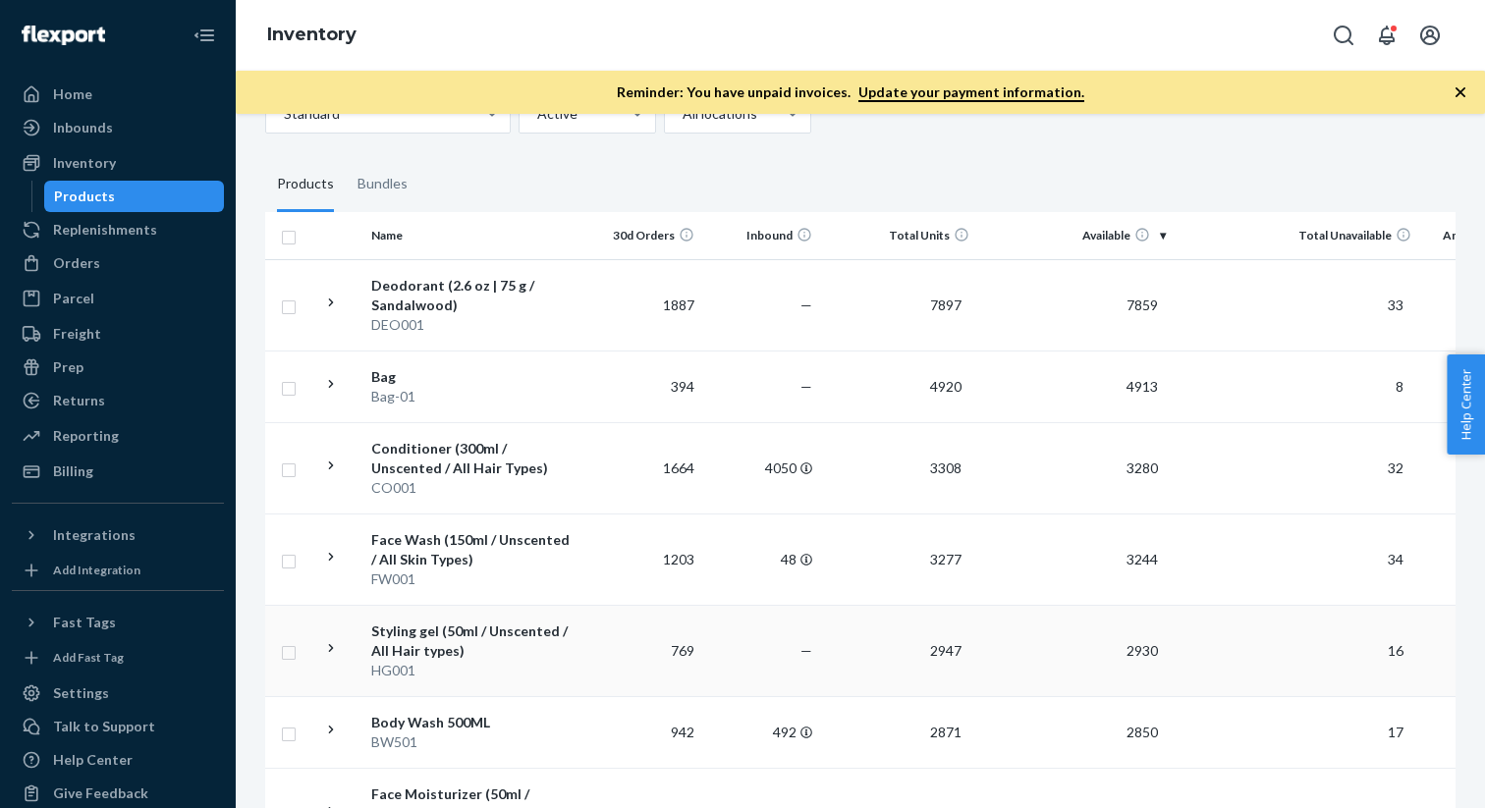
click at [434, 624] on div "Styling gel (50ml / Unscented / All Hair types)" at bounding box center [473, 641] width 205 height 39
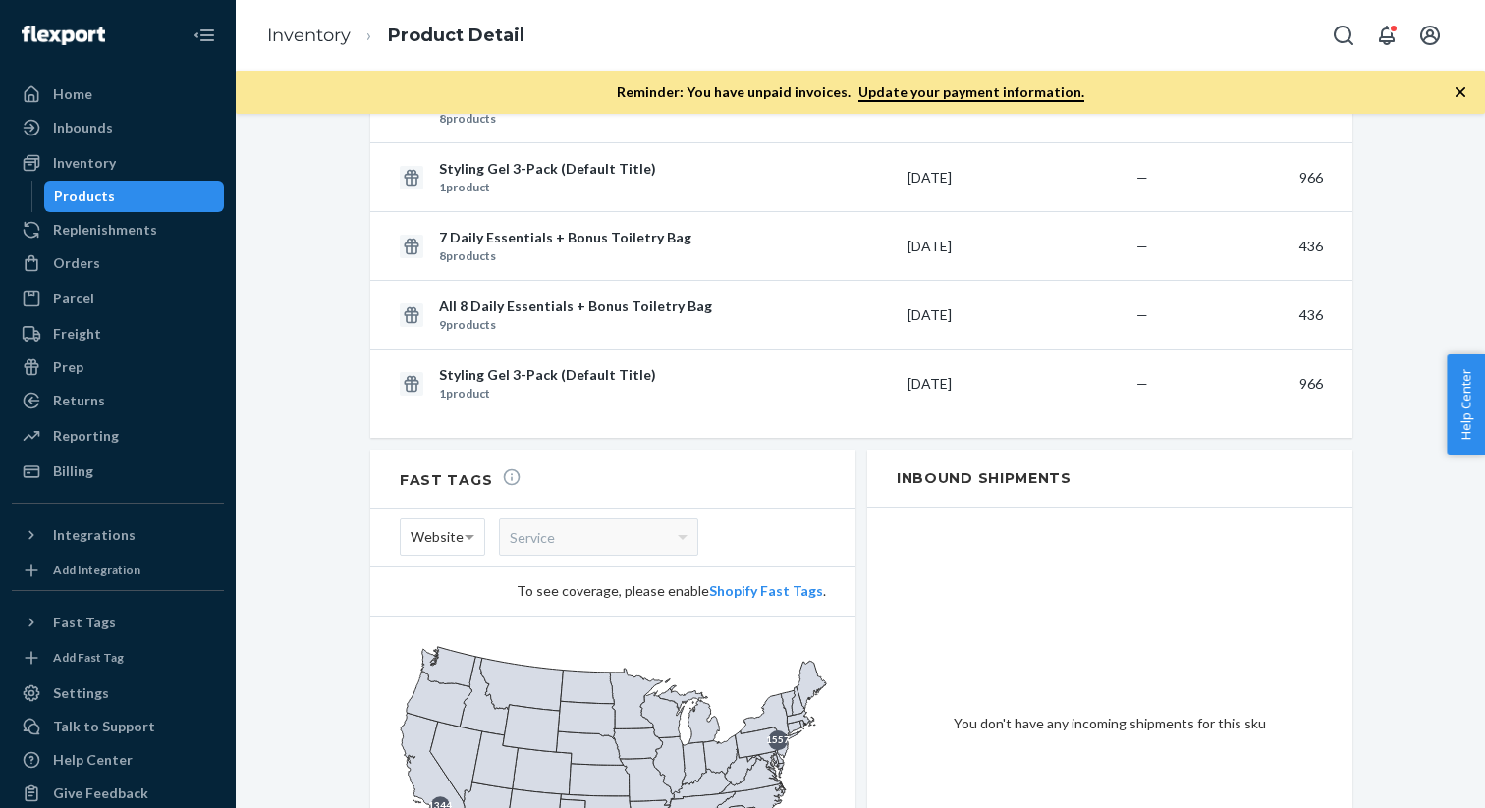
scroll to position [2374, 0]
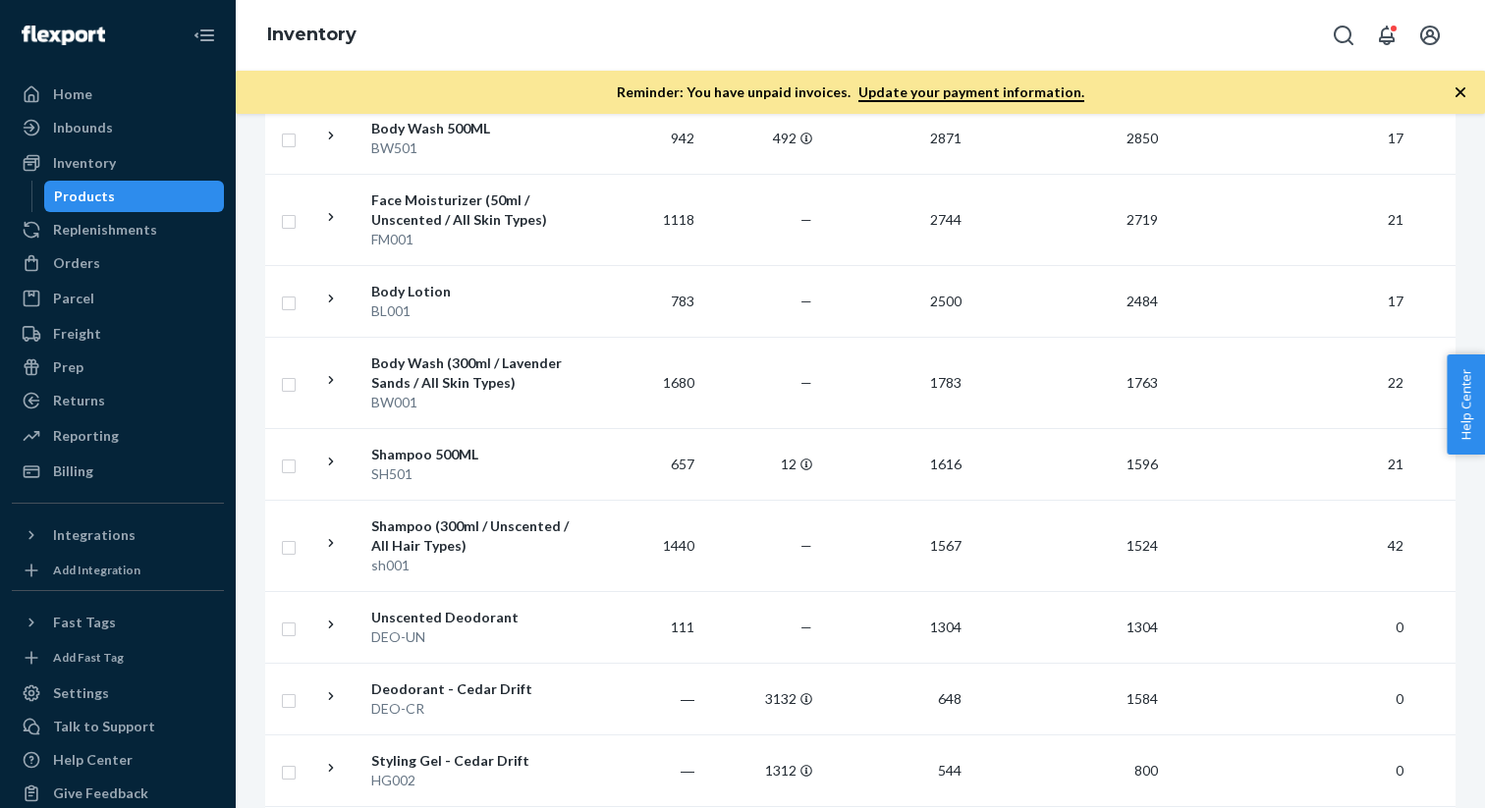
scroll to position [1242, 0]
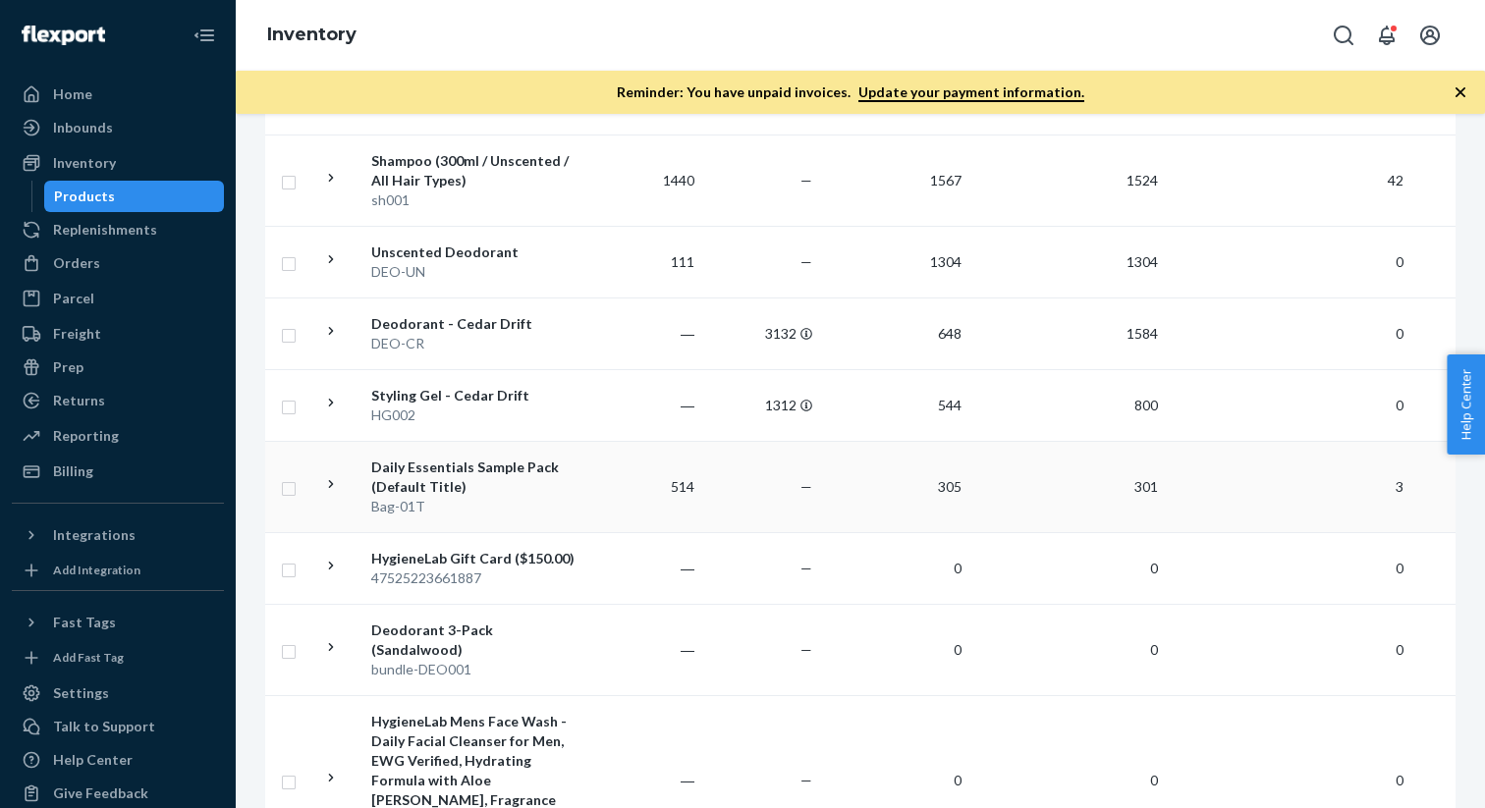
click at [474, 461] on div "Daily Essentials Sample Pack (Default Title)" at bounding box center [473, 477] width 205 height 39
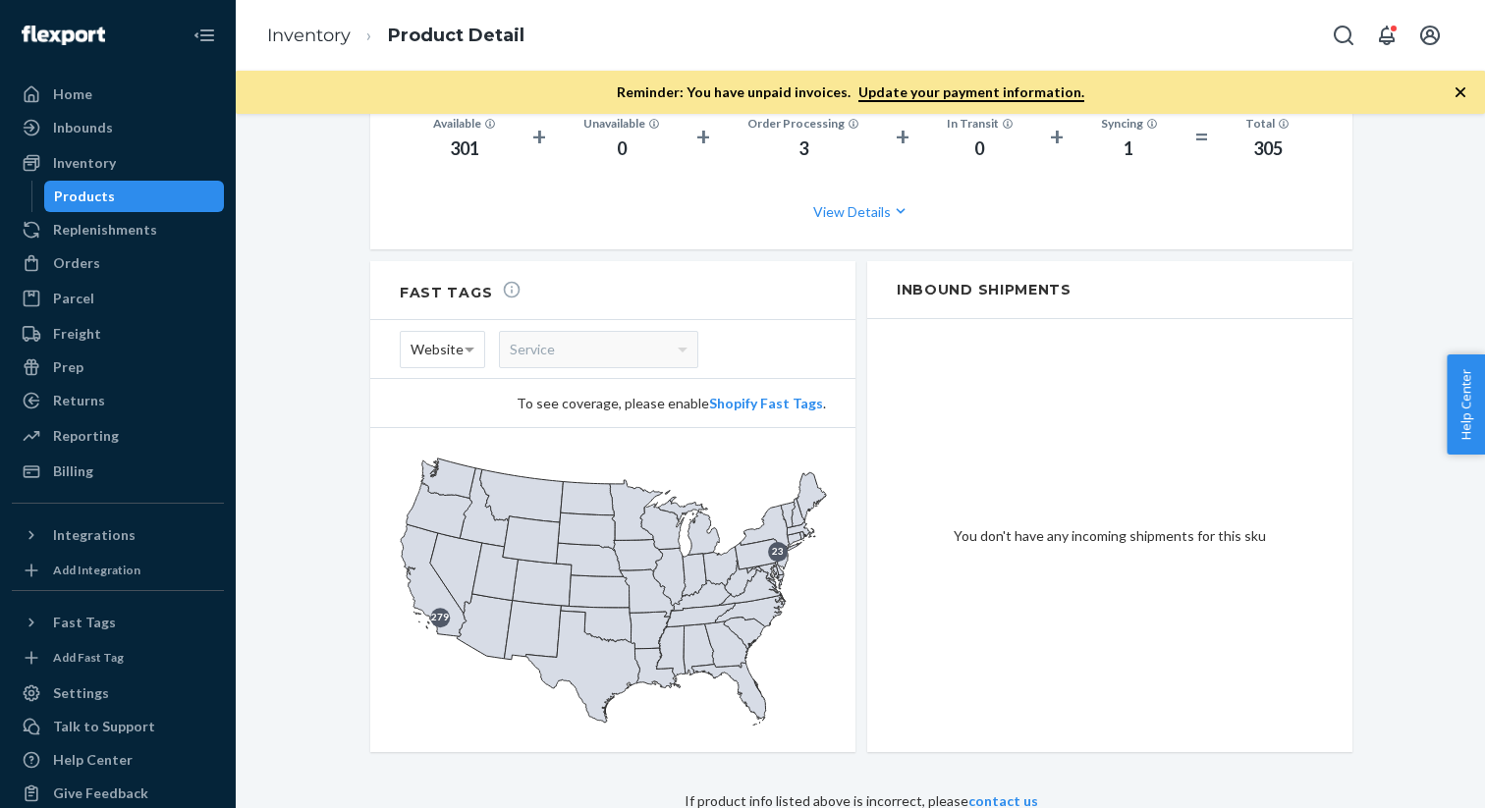
scroll to position [1338, 0]
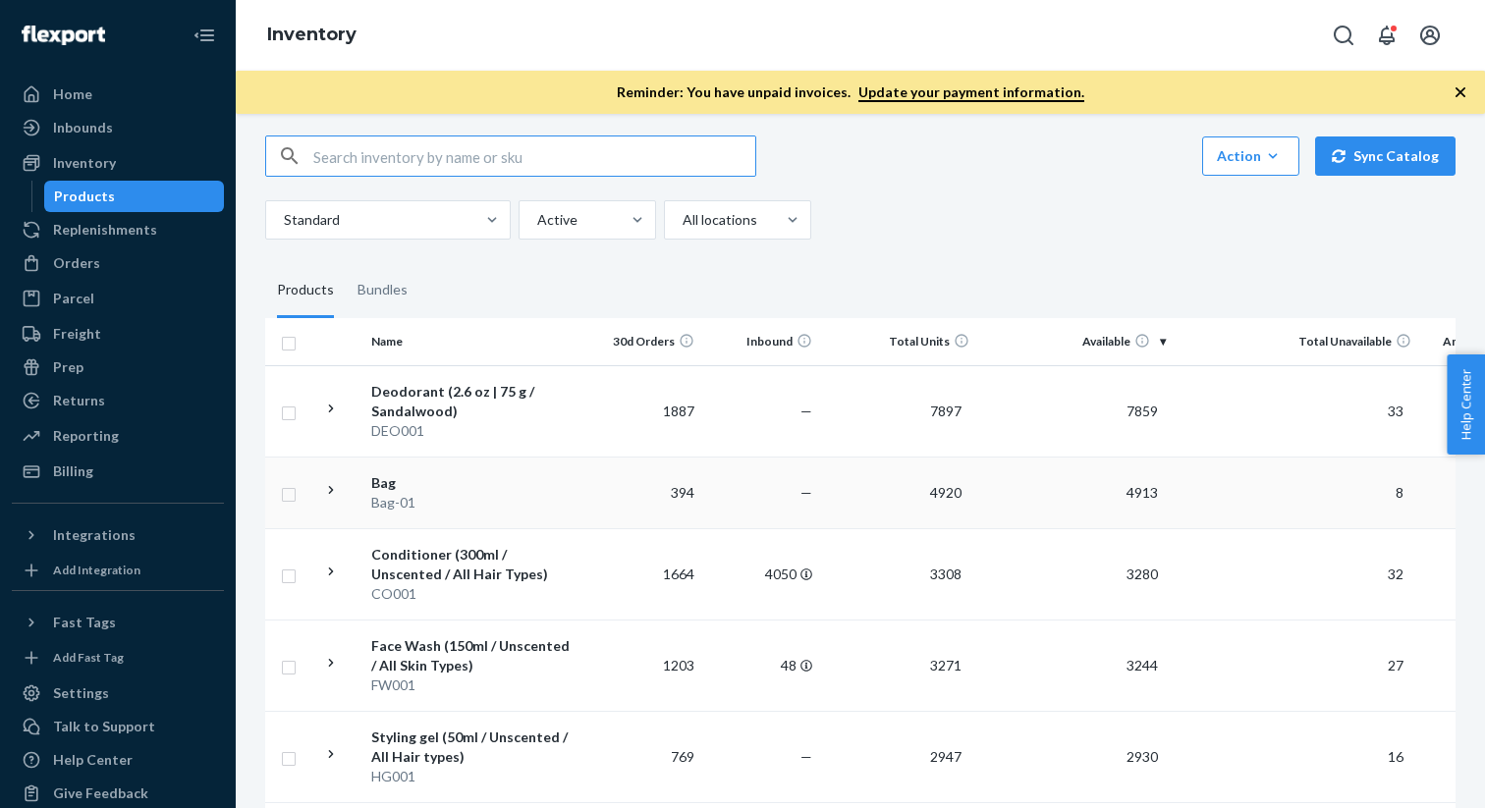
scroll to position [181, 0]
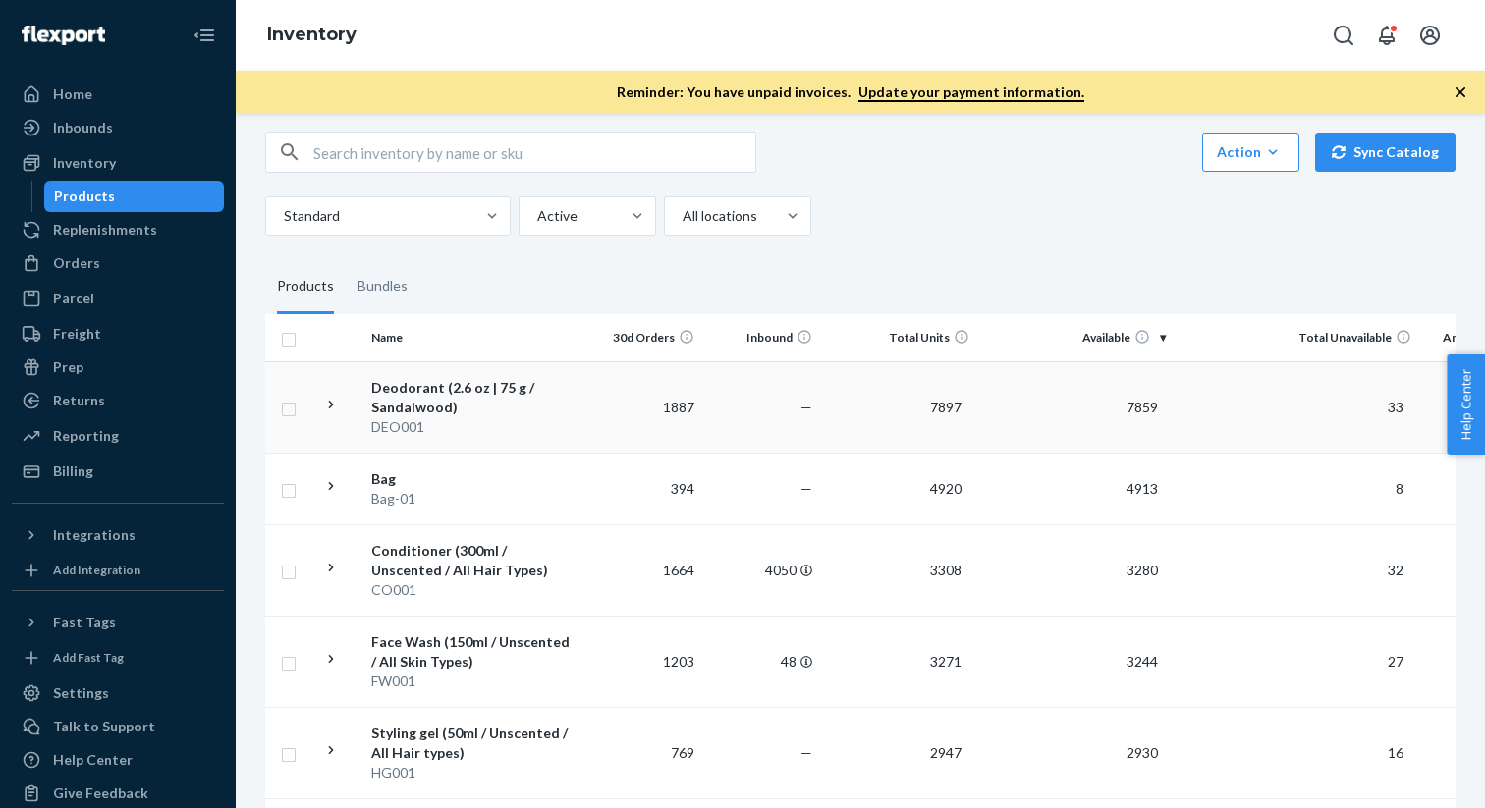
click at [440, 397] on div "Deodorant (2.6 oz | 75 g / Sandalwood)" at bounding box center [473, 397] width 205 height 39
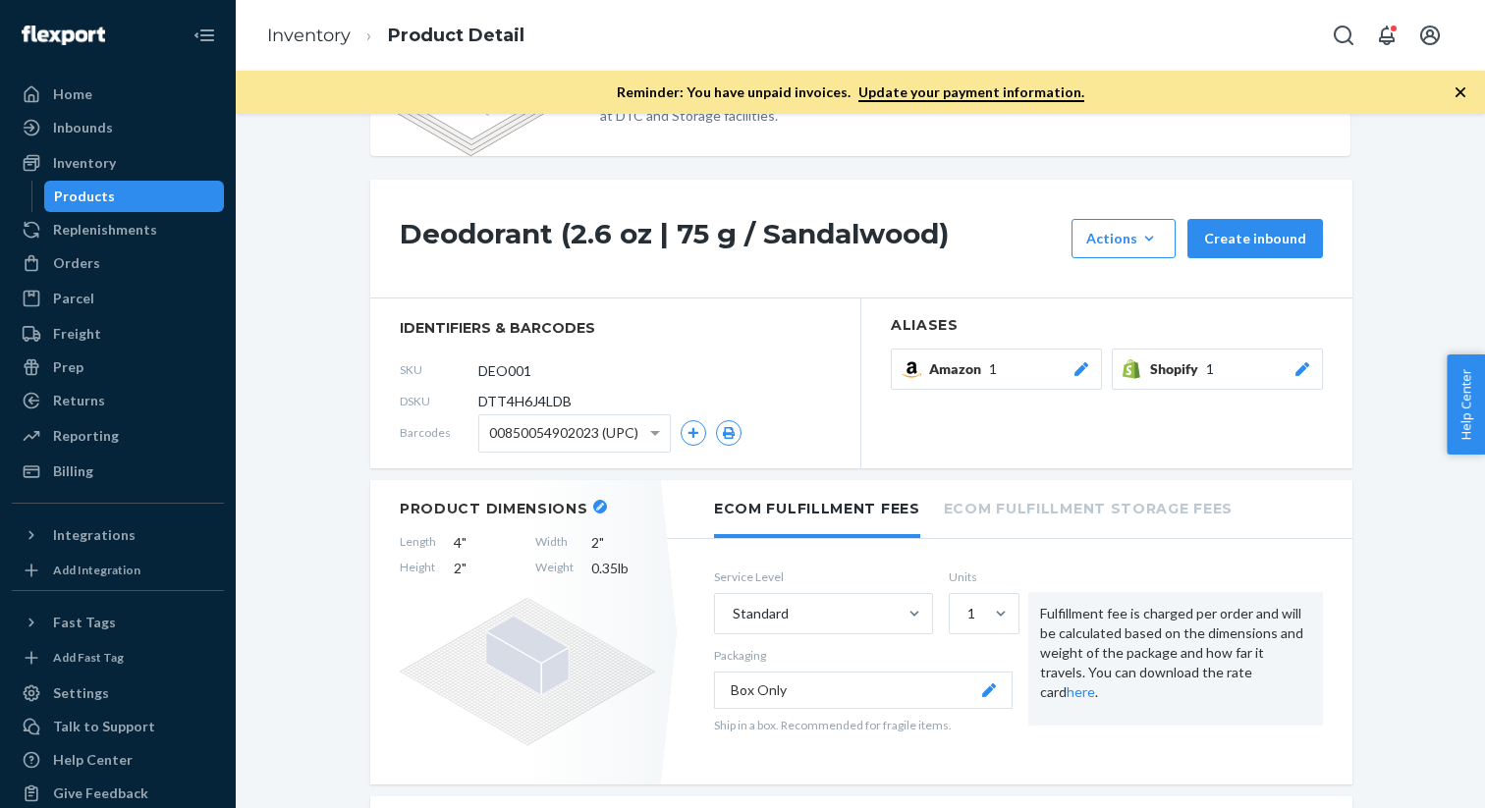
scroll to position [72, 0]
